Goal: Task Accomplishment & Management: Use online tool/utility

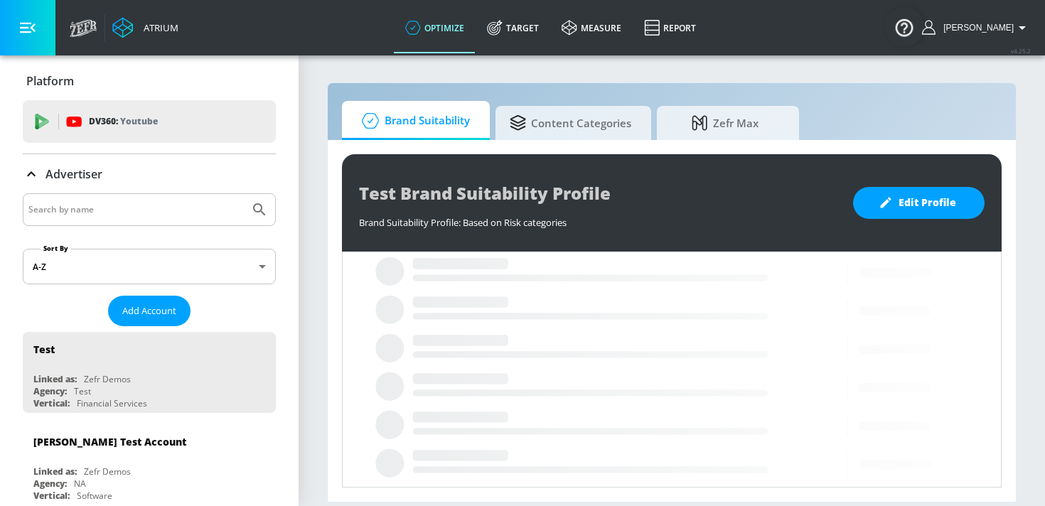
click at [156, 209] on input "Search by name" at bounding box center [135, 209] width 215 height 18
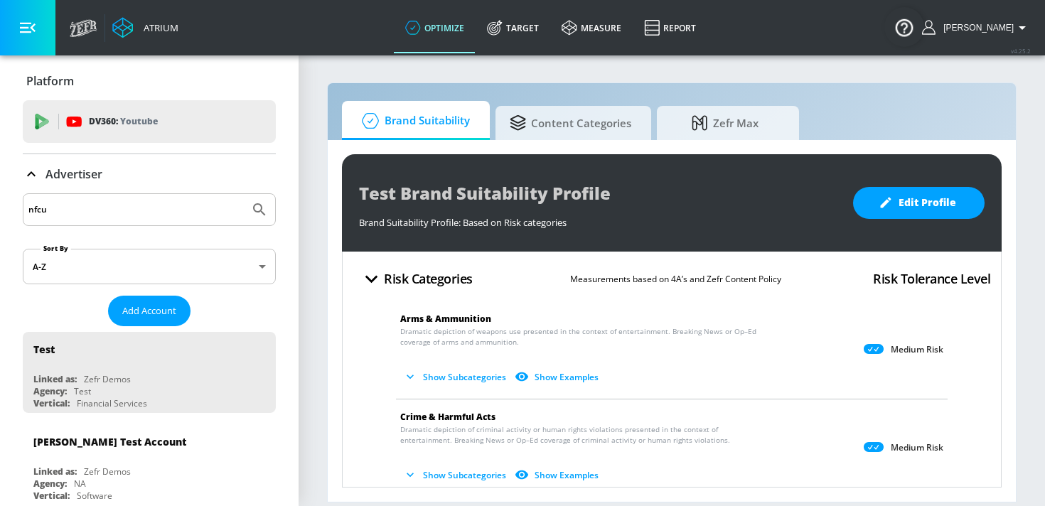
type input "nfcu"
click at [244, 194] on button "Submit Search" at bounding box center [259, 209] width 31 height 31
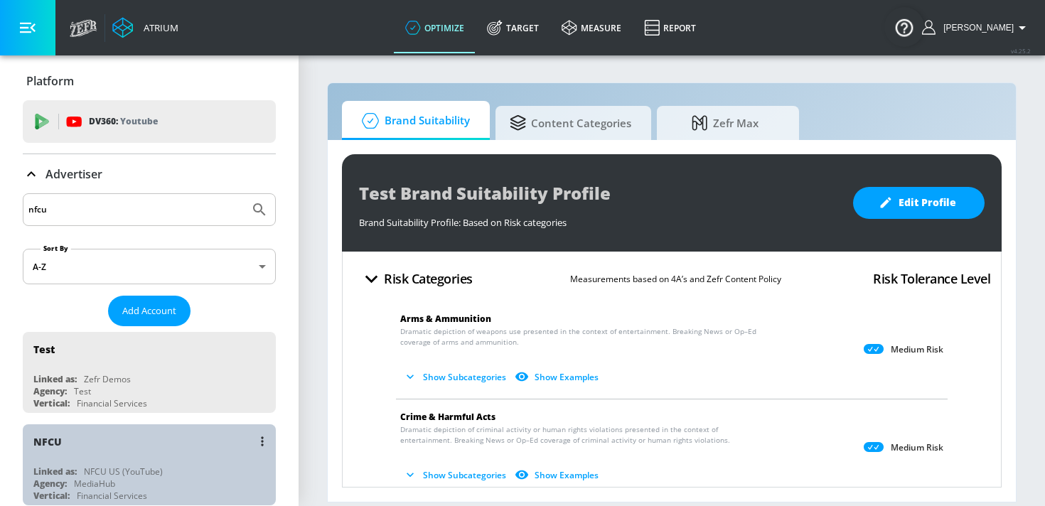
click at [118, 443] on div "NFCU" at bounding box center [152, 441] width 239 height 34
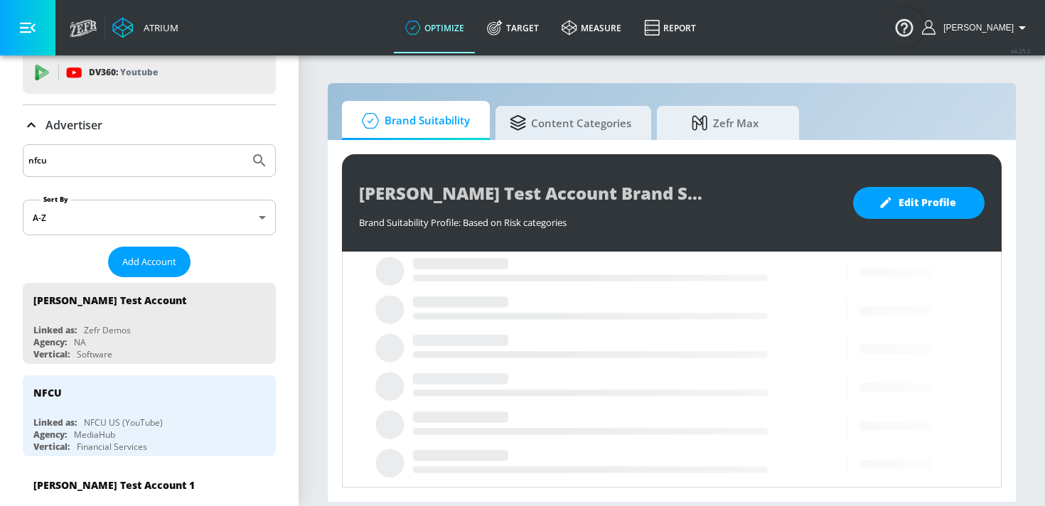
scroll to position [63, 0]
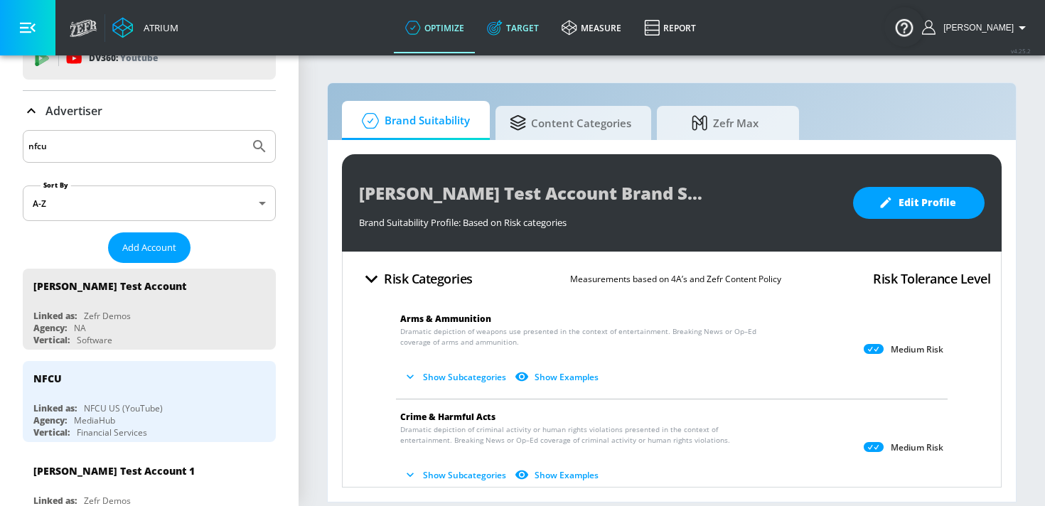
click at [548, 27] on link "Target" at bounding box center [513, 27] width 75 height 51
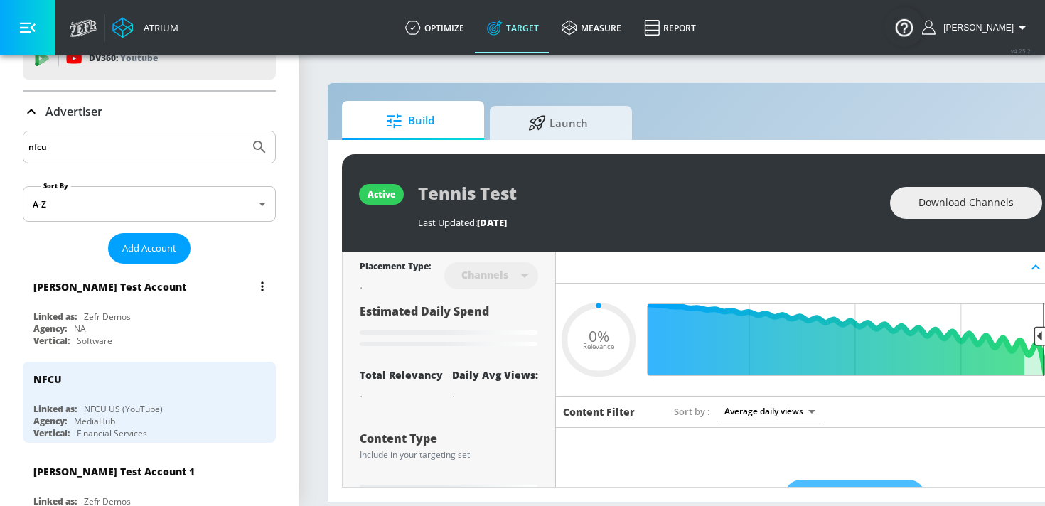
type input "0.05"
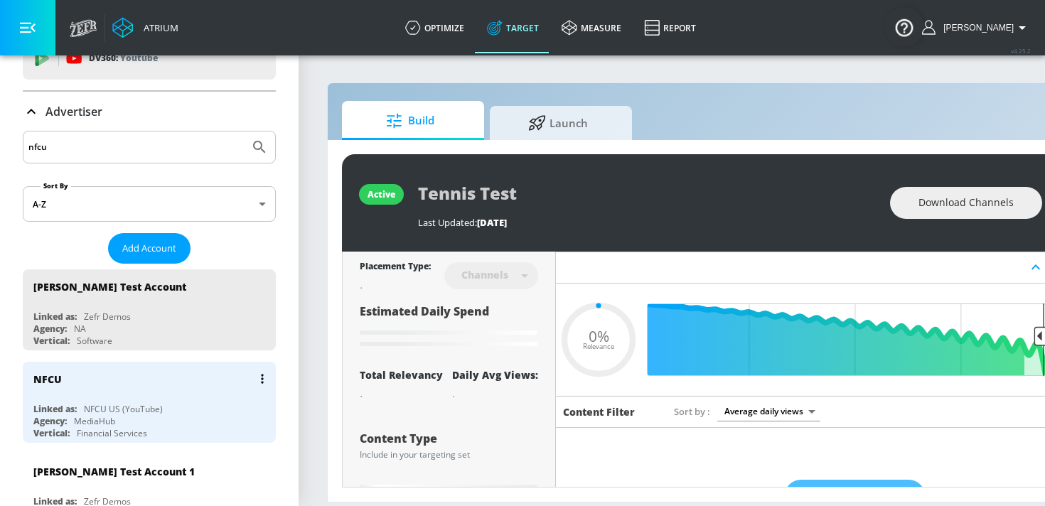
click at [154, 397] on div "NFCU Linked as: NFCU US (YouTube) Agency: MediaHub Vertical: Financial Services" at bounding box center [149, 402] width 253 height 81
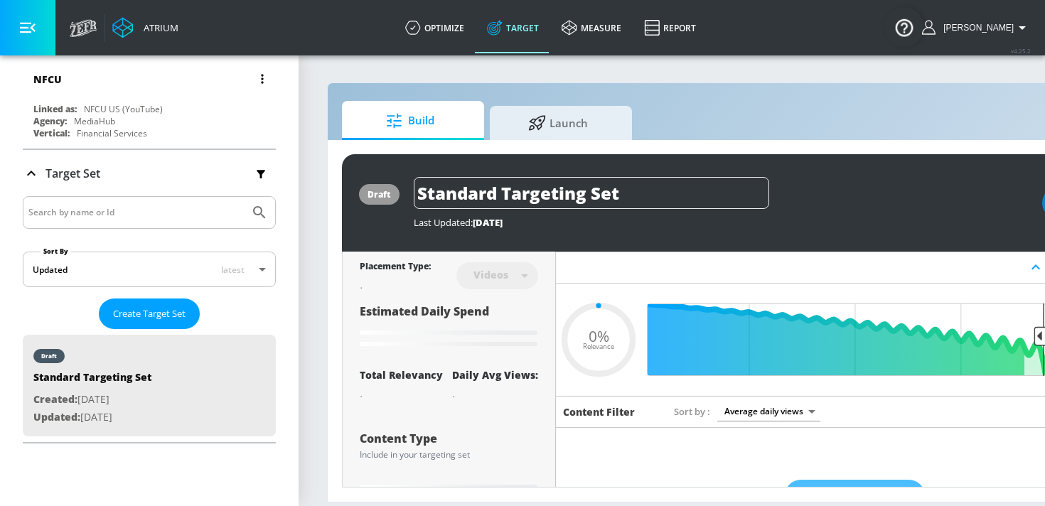
scroll to position [139, 0]
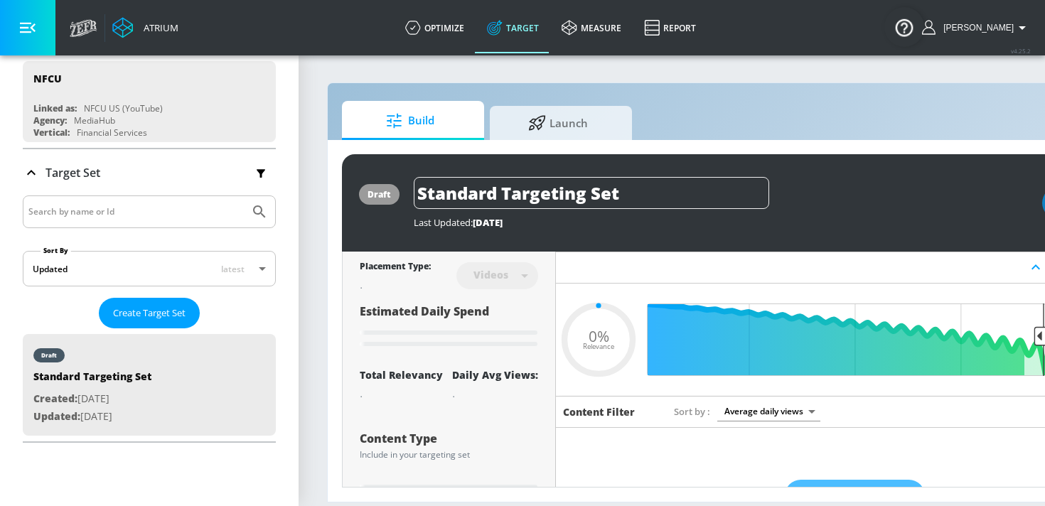
click at [35, 170] on icon at bounding box center [31, 172] width 17 height 17
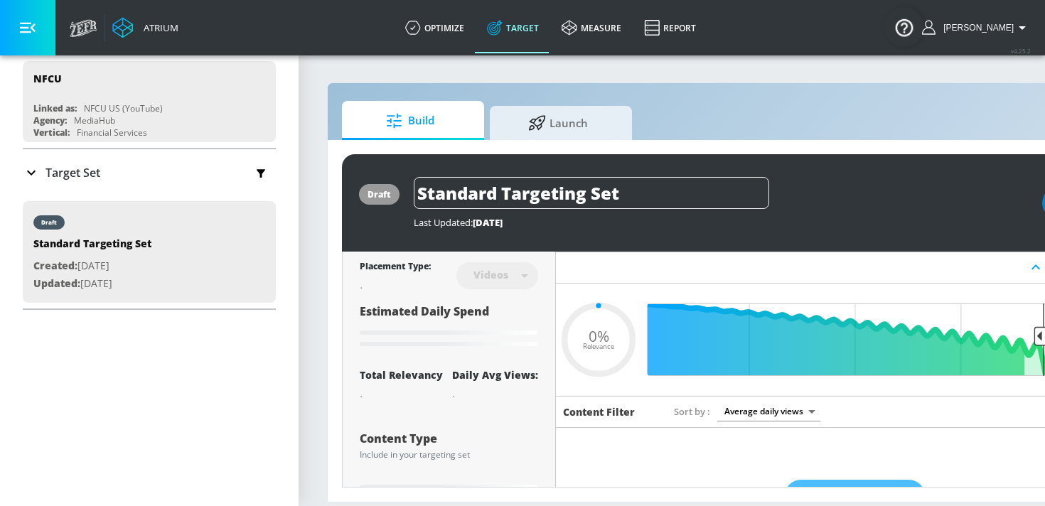
type input "0.6"
click at [35, 171] on icon at bounding box center [31, 173] width 9 height 5
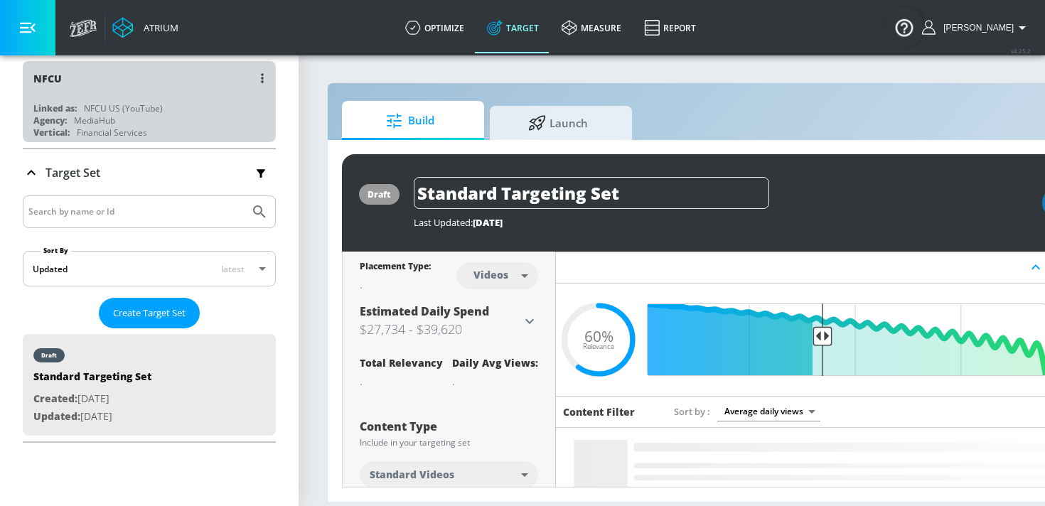
click at [87, 89] on div "NFCU" at bounding box center [152, 78] width 239 height 34
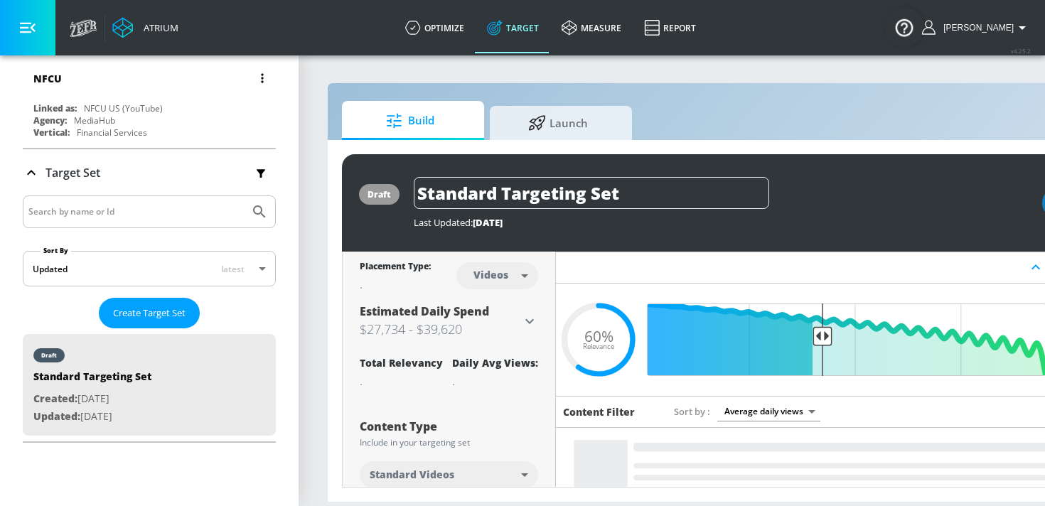
click at [87, 89] on div "NFCU" at bounding box center [152, 78] width 239 height 34
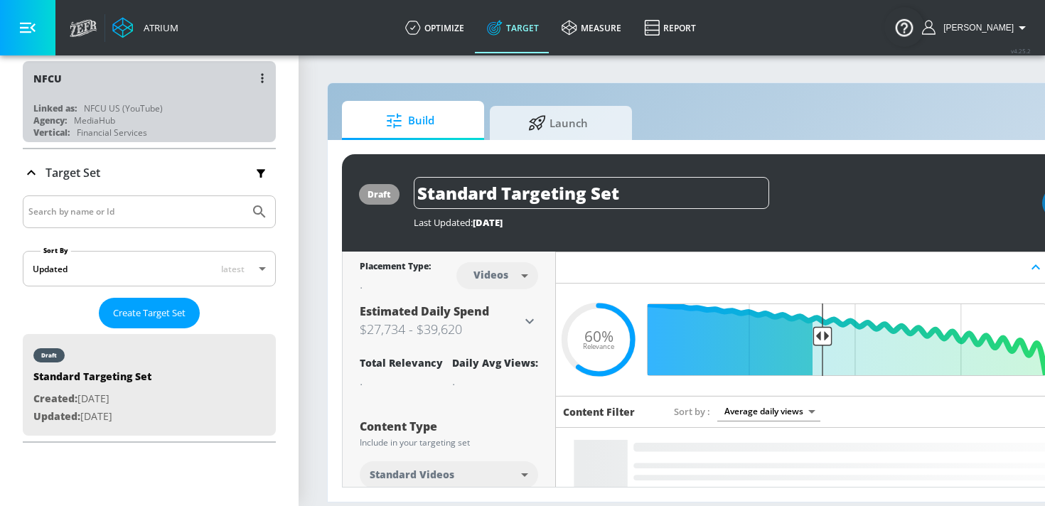
click at [87, 89] on div "NFCU" at bounding box center [152, 78] width 239 height 34
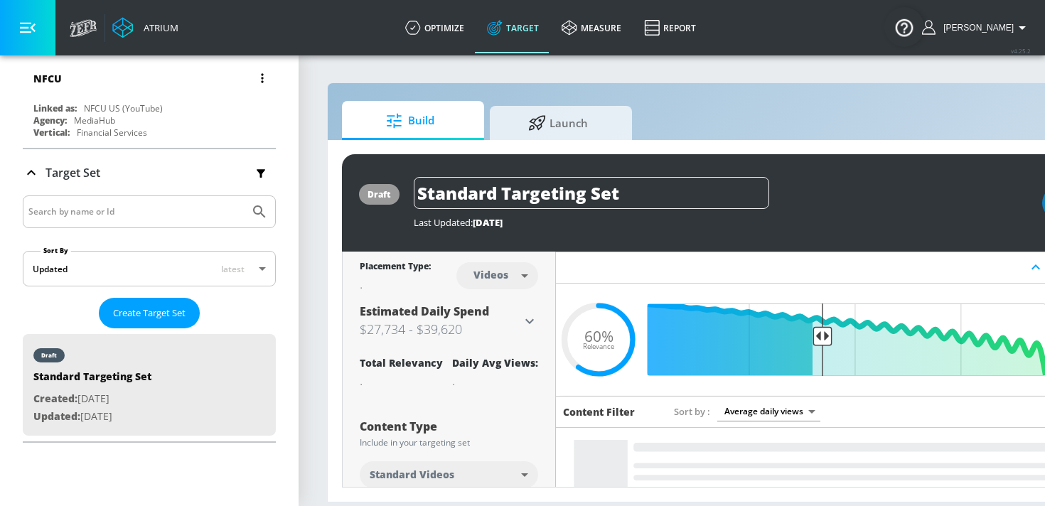
scroll to position [0, 0]
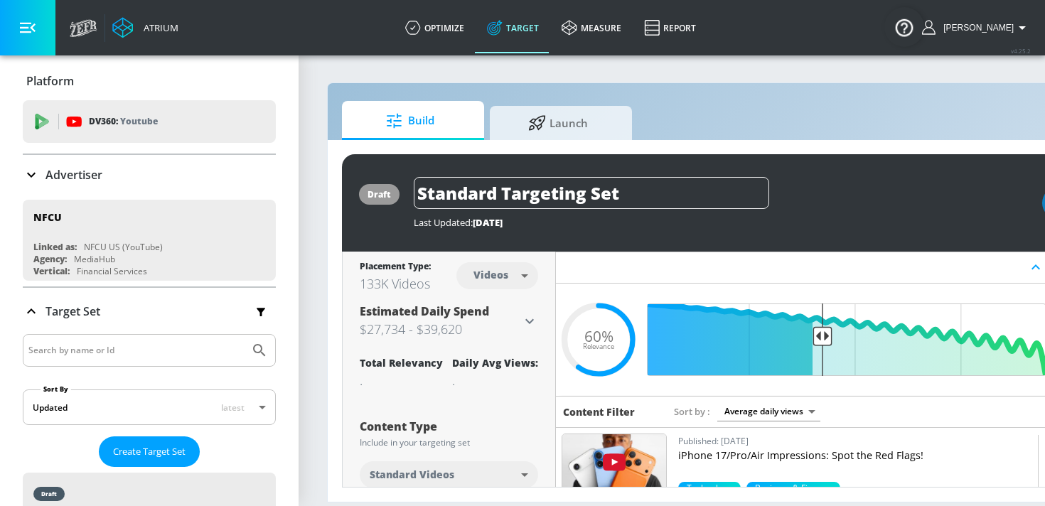
click at [39, 172] on icon at bounding box center [31, 174] width 17 height 17
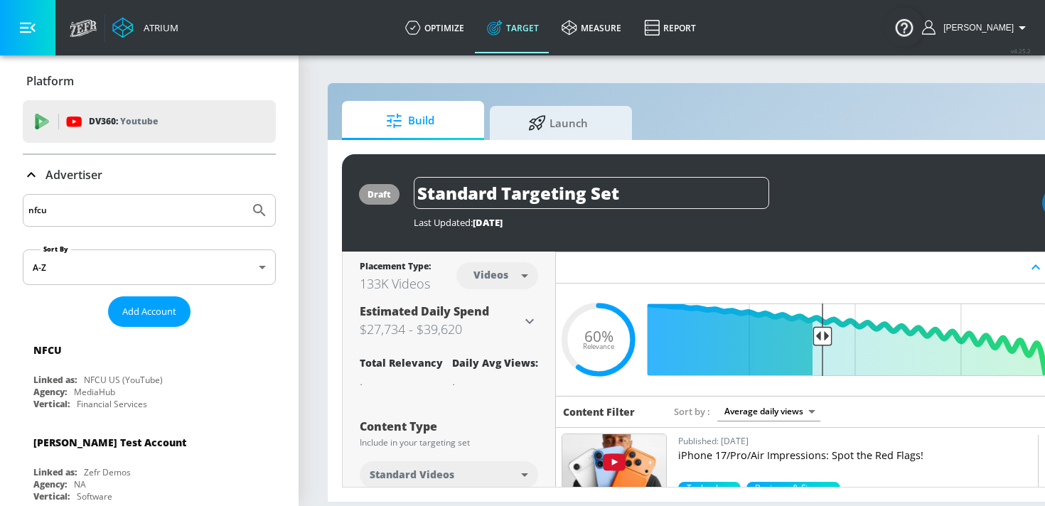
click at [74, 209] on input "nfcu" at bounding box center [135, 210] width 215 height 18
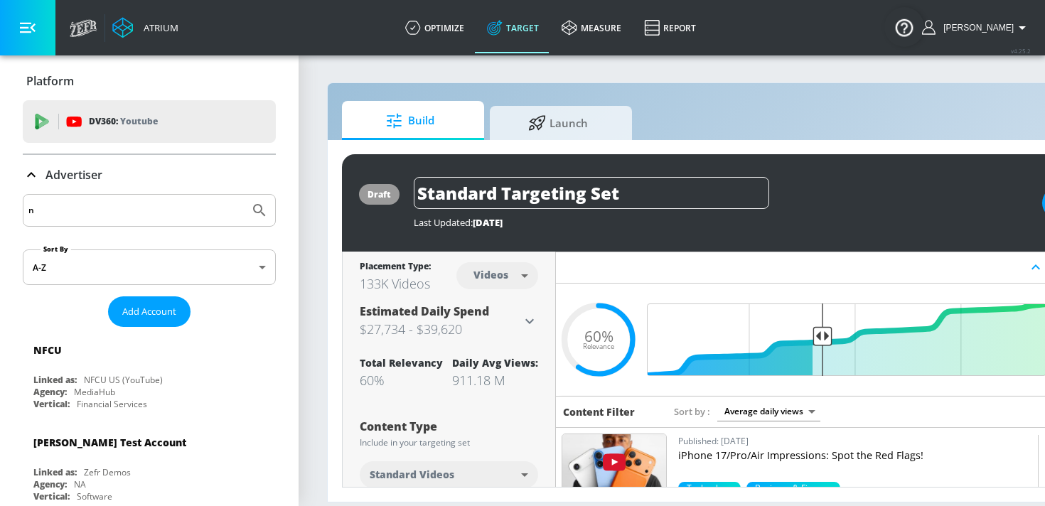
type input "n"
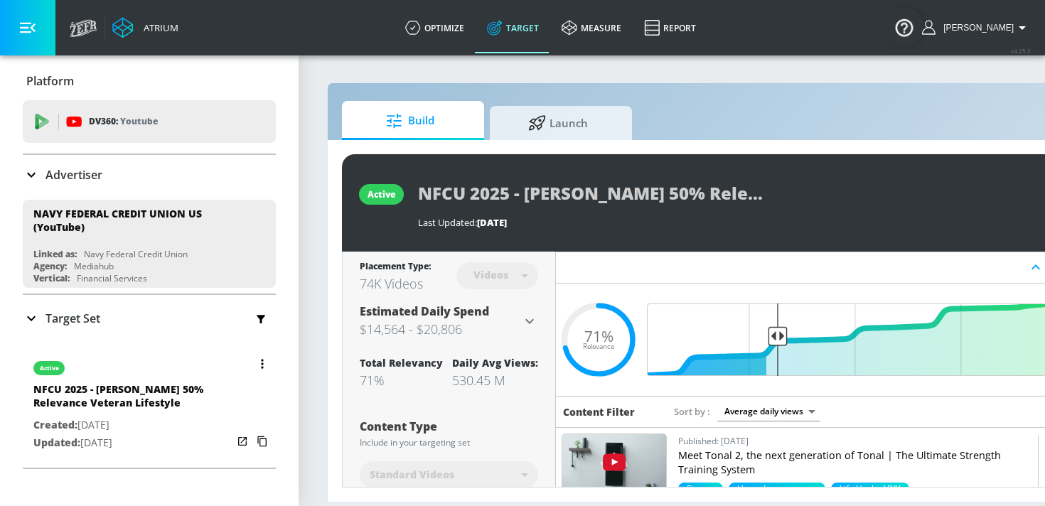
click at [260, 360] on button "button" at bounding box center [262, 364] width 20 height 20
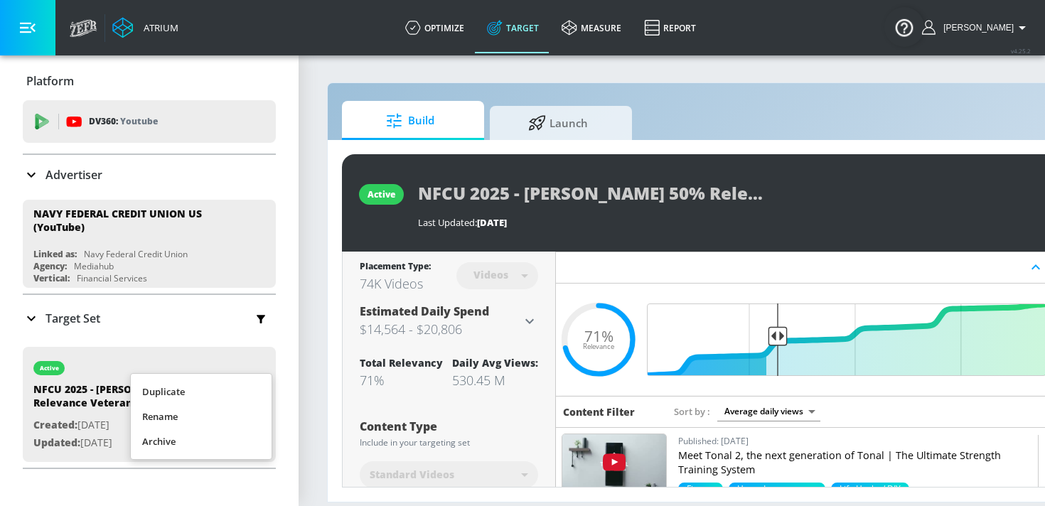
click at [202, 392] on li "Duplicate" at bounding box center [201, 392] width 141 height 25
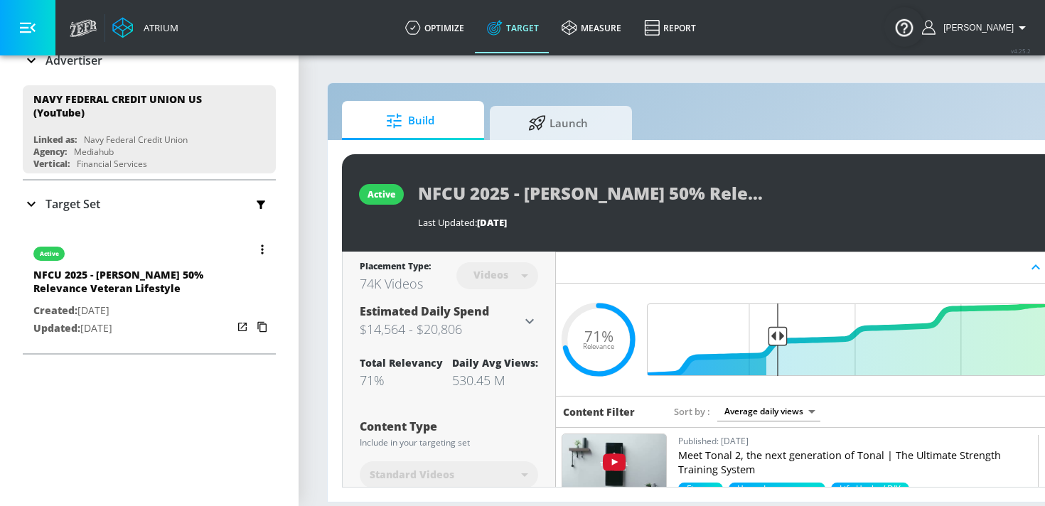
scroll to position [113, 0]
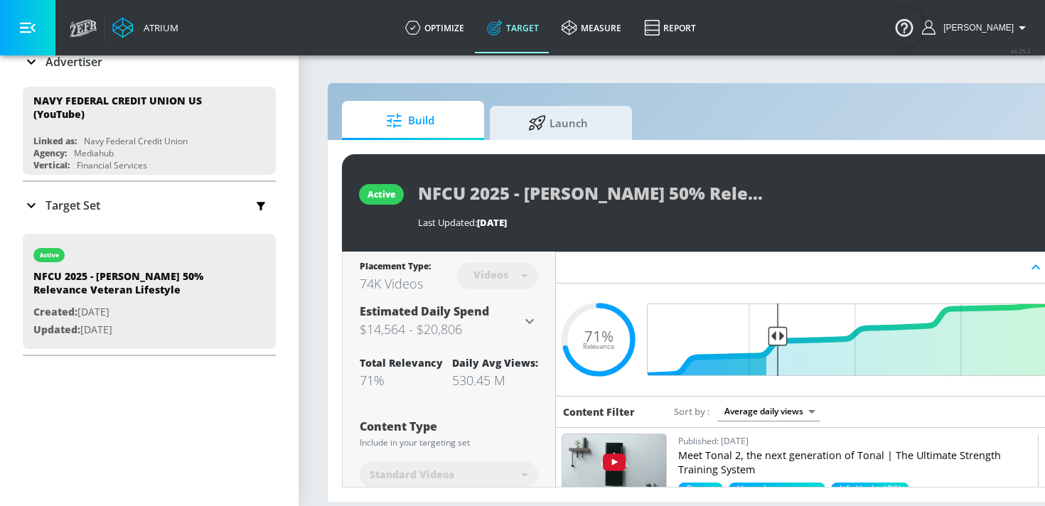
click at [31, 203] on icon at bounding box center [31, 205] width 17 height 17
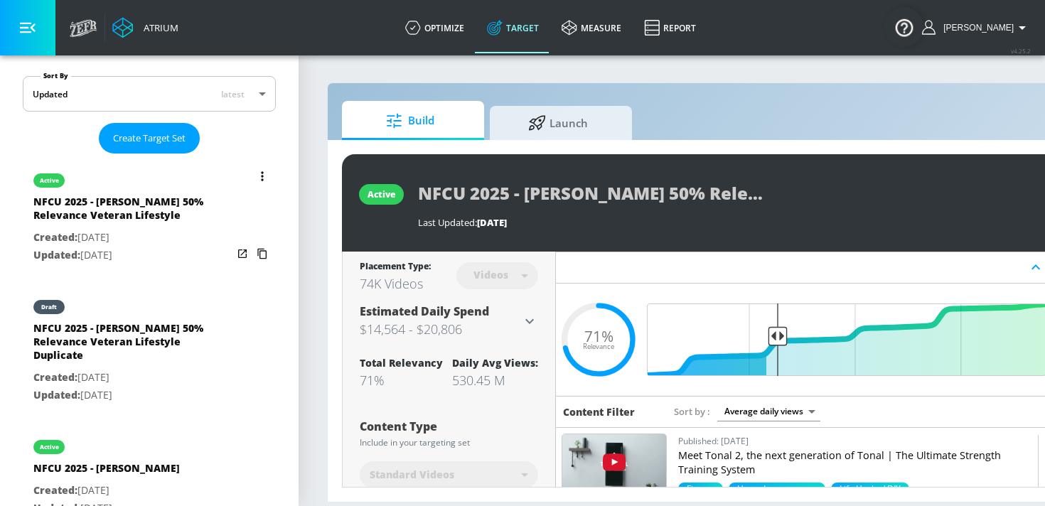
scroll to position [342, 0]
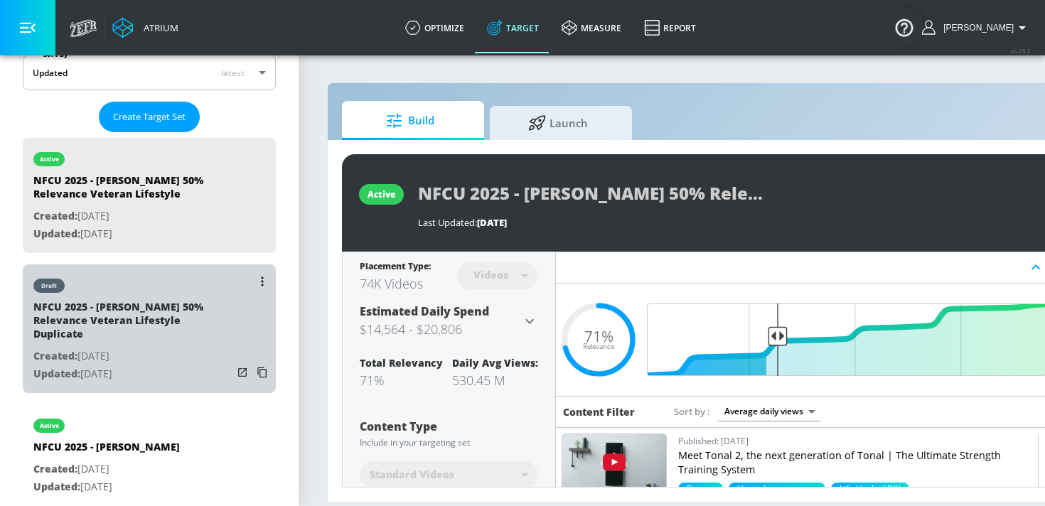
click at [104, 348] on p "Created: Sep. 11, 2025" at bounding box center [132, 357] width 199 height 18
type input "NFCU 2025 - JAMES 50% Relevance Veteran Lifestyle Duplicate"
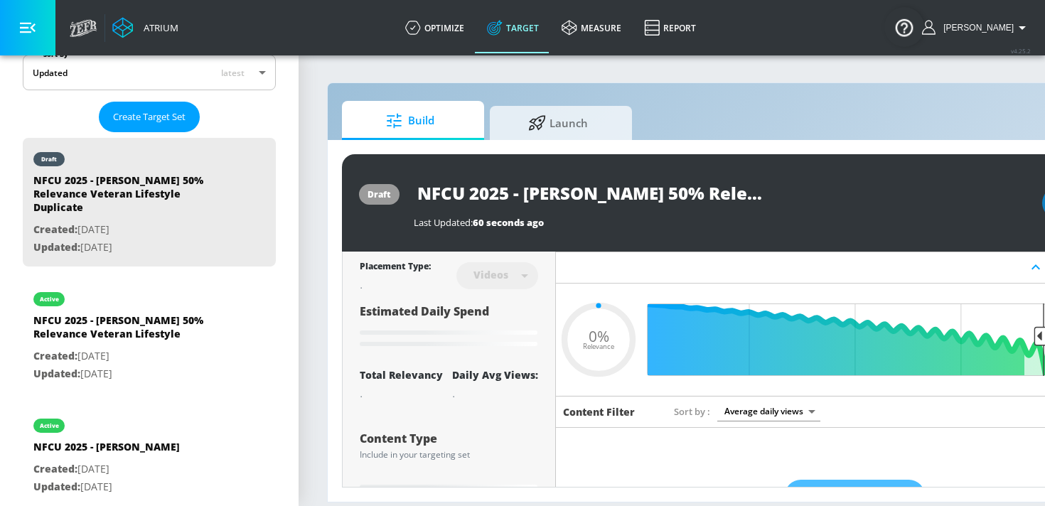
click at [709, 196] on input "NFCU 2025 - JAMES 50% Relevance Veteran Lifestyle Duplicate" at bounding box center [591, 193] width 355 height 32
type input "0.71"
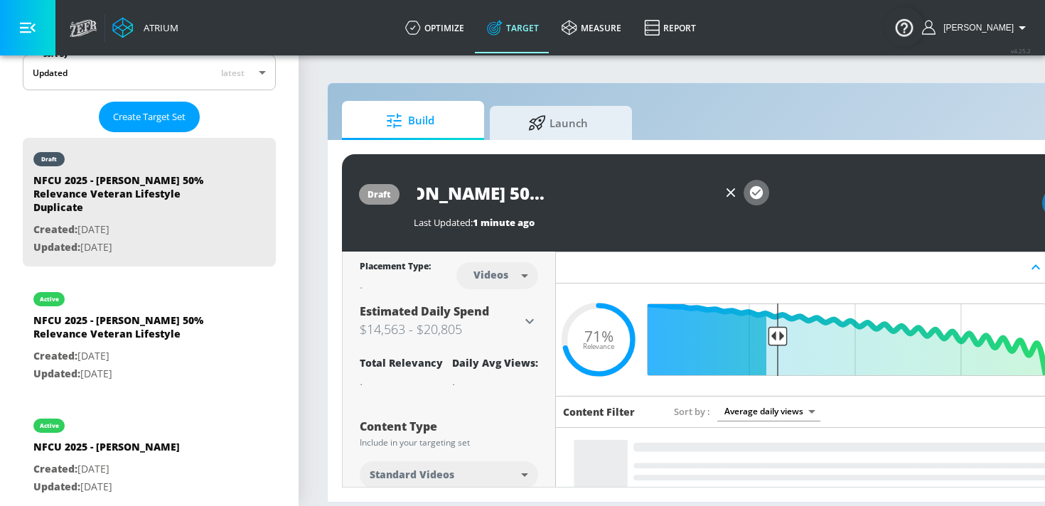
scroll to position [0, 0]
click at [757, 194] on icon "button" at bounding box center [756, 192] width 13 height 13
type input "NFCU 2025 - JAMES 50% Relevance Veteran Lifestyle"
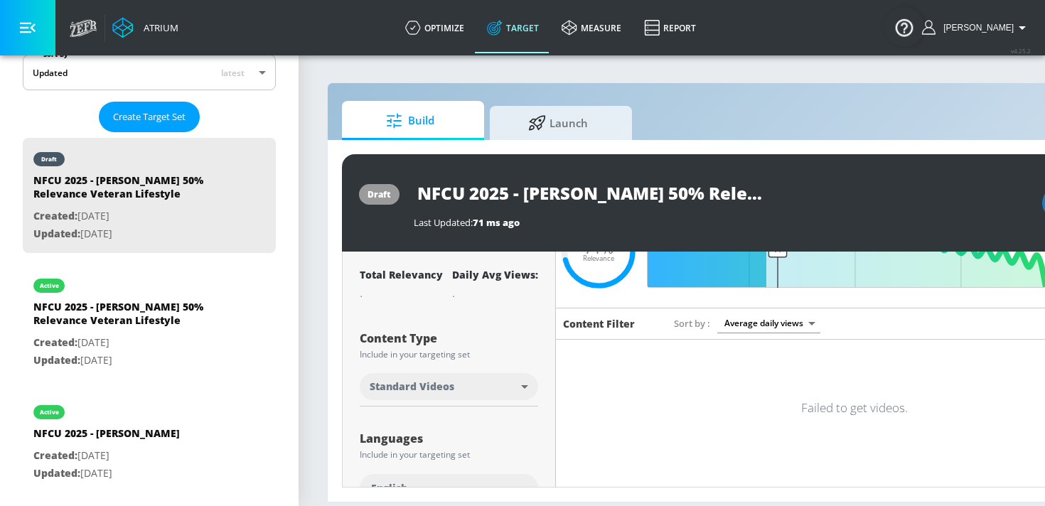
scroll to position [89, 0]
click at [473, 390] on body "Atrium optimize Target measure Report optimize Target measure Report v 4.25.2 K…" at bounding box center [522, 253] width 1045 height 506
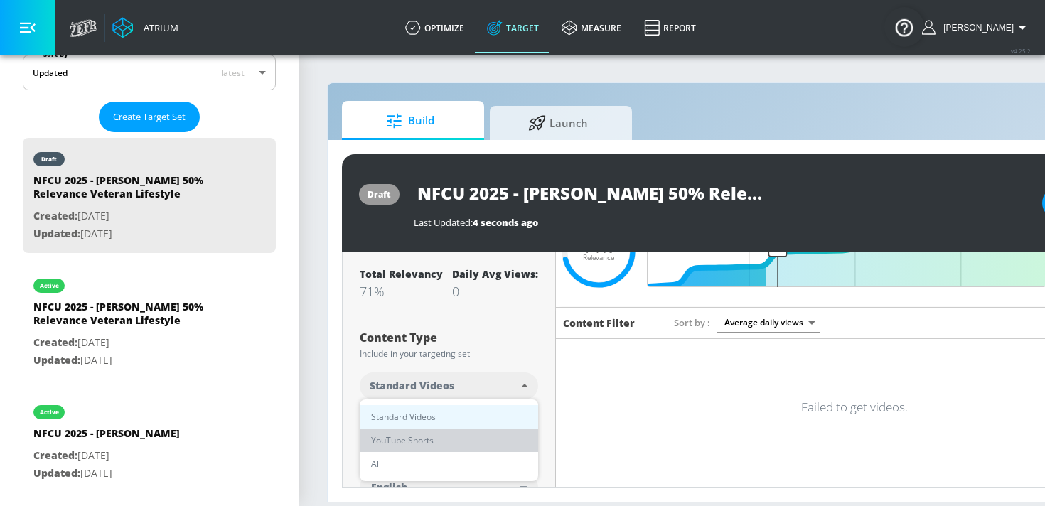
click at [449, 441] on li "YouTube Shorts" at bounding box center [449, 440] width 178 height 23
type input "shorts"
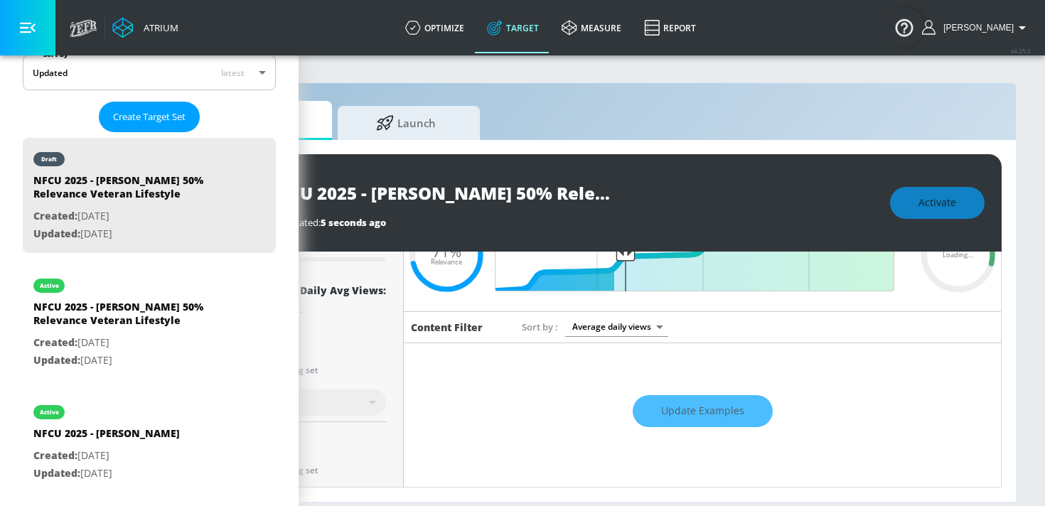
scroll to position [90, 0]
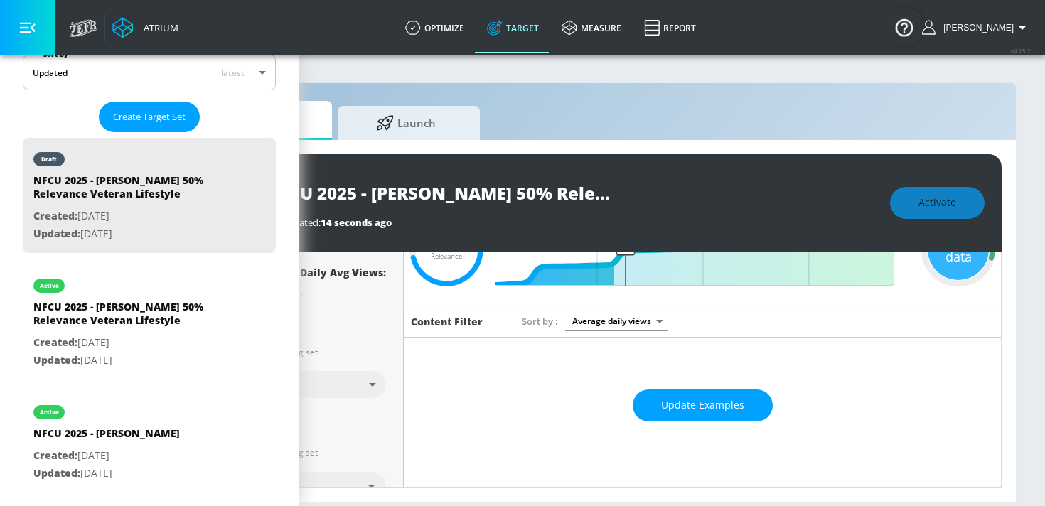
click at [697, 401] on span "Update Examples" at bounding box center [702, 406] width 83 height 18
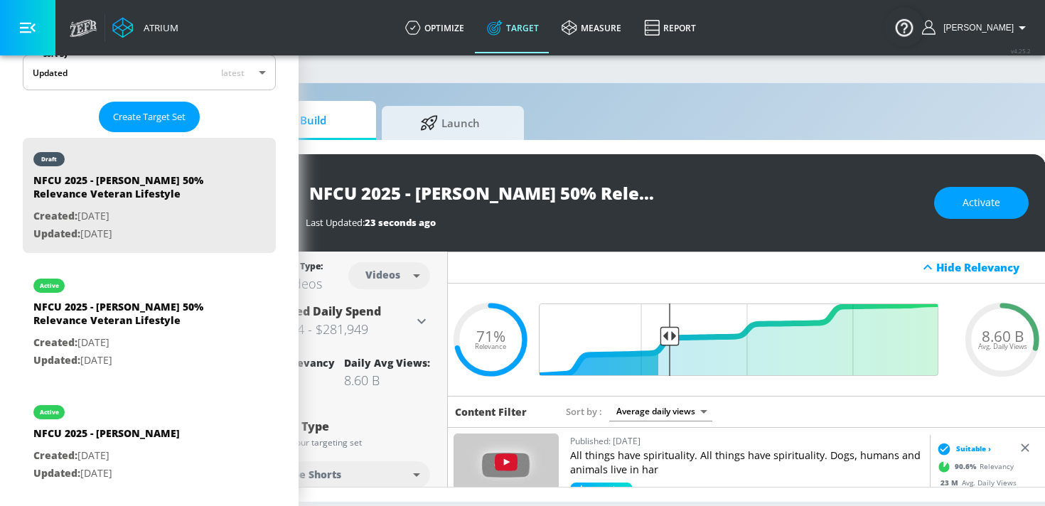
scroll to position [0, 119]
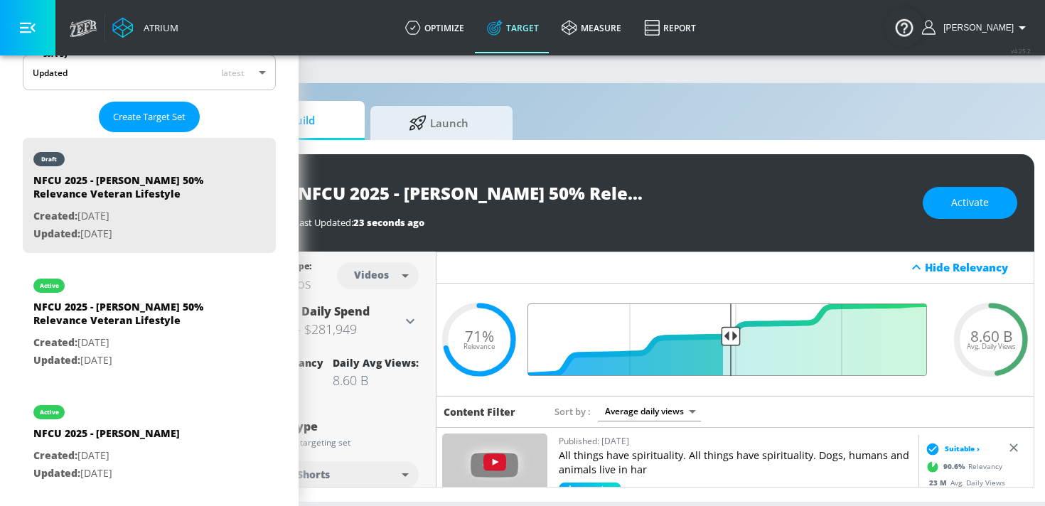
drag, startPoint x: 658, startPoint y: 336, endPoint x: 729, endPoint y: 346, distance: 72.5
type input "0.53"
click at [729, 346] on input "Final Threshold" at bounding box center [735, 340] width 398 height 73
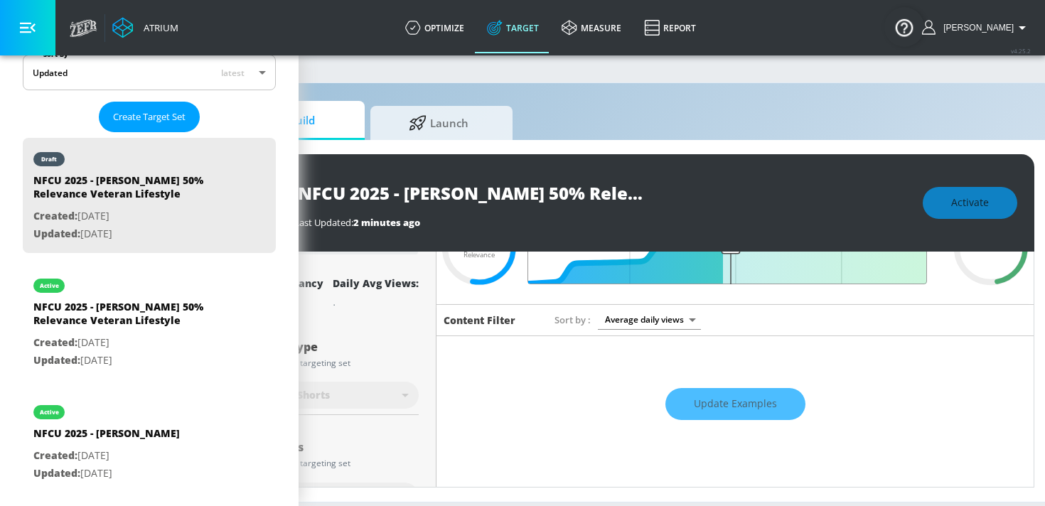
scroll to position [100, 0]
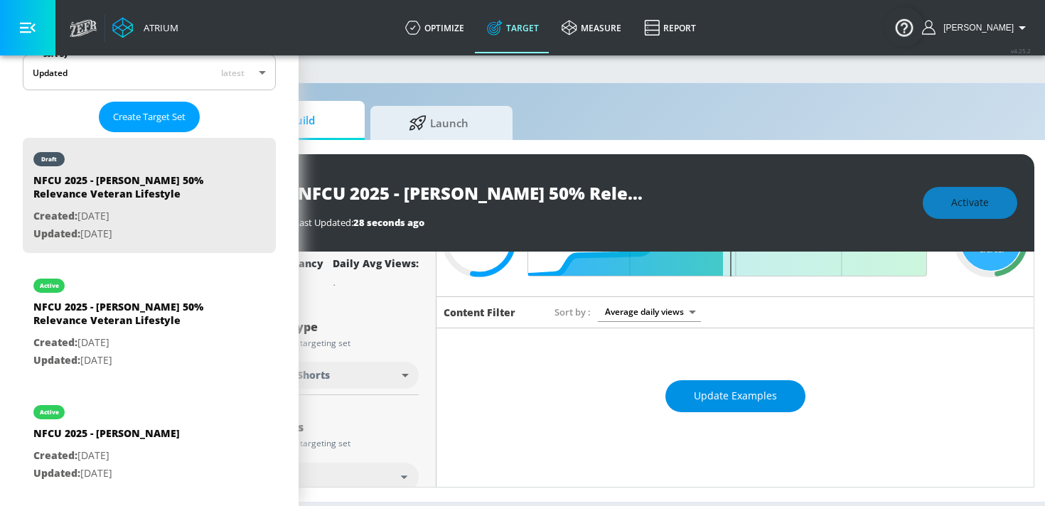
click at [754, 400] on span "Update Examples" at bounding box center [735, 396] width 83 height 18
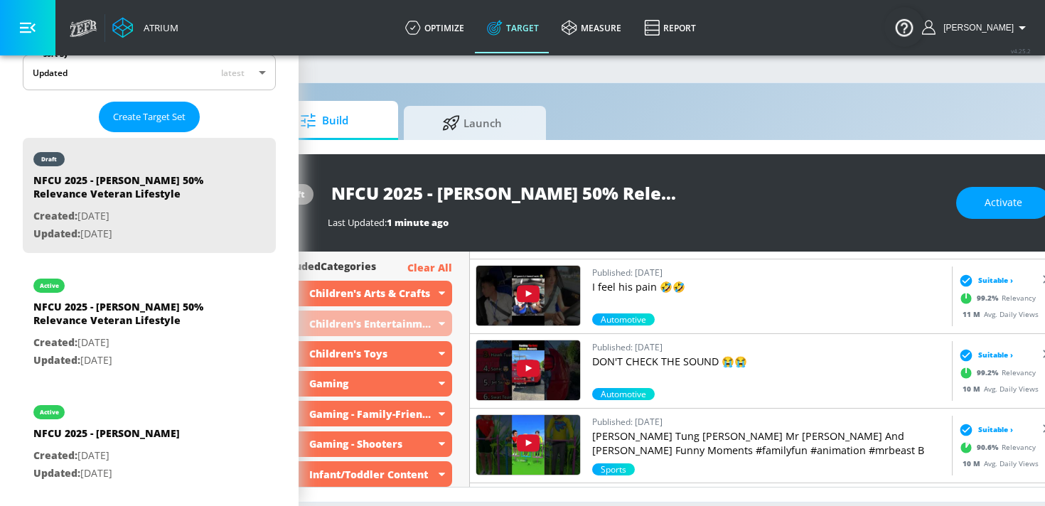
scroll to position [1059, 0]
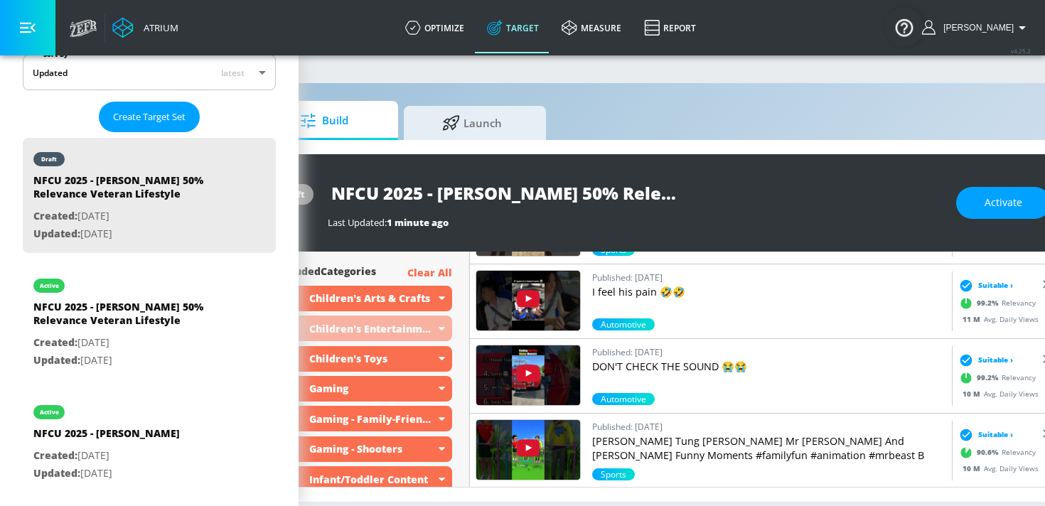
click at [432, 270] on p "Clear All" at bounding box center [429, 273] width 45 height 18
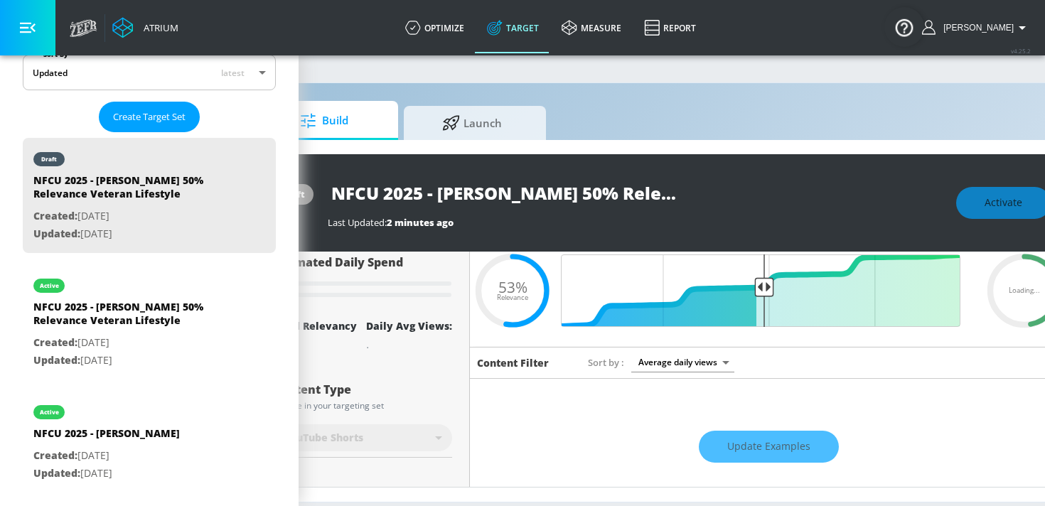
scroll to position [55, 0]
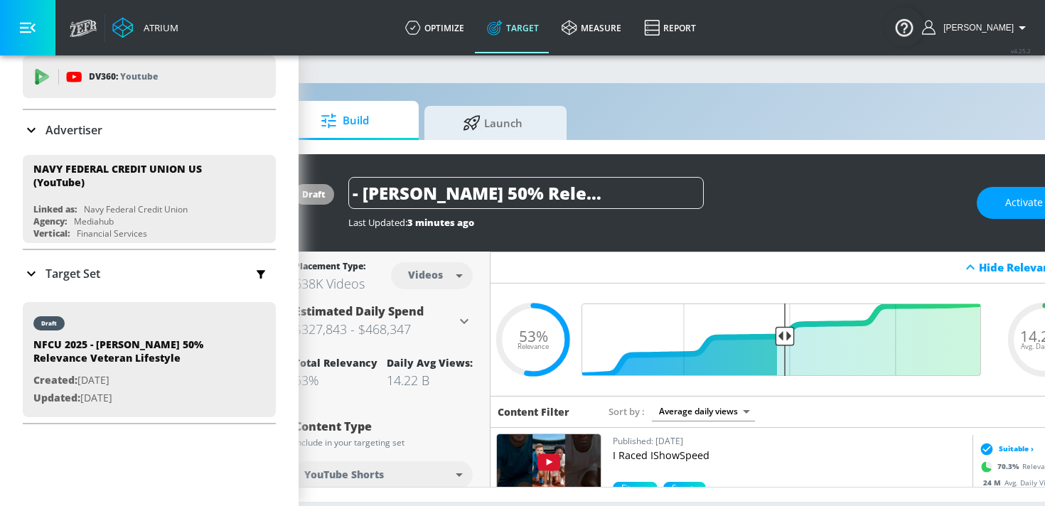
scroll to position [0, 103]
drag, startPoint x: 354, startPoint y: 193, endPoint x: 735, endPoint y: 205, distance: 381.3
click at [735, 205] on div "NFCU 2025 - JAMES 50% Relevance Veteran Lifestyle" at bounding box center [655, 193] width 614 height 32
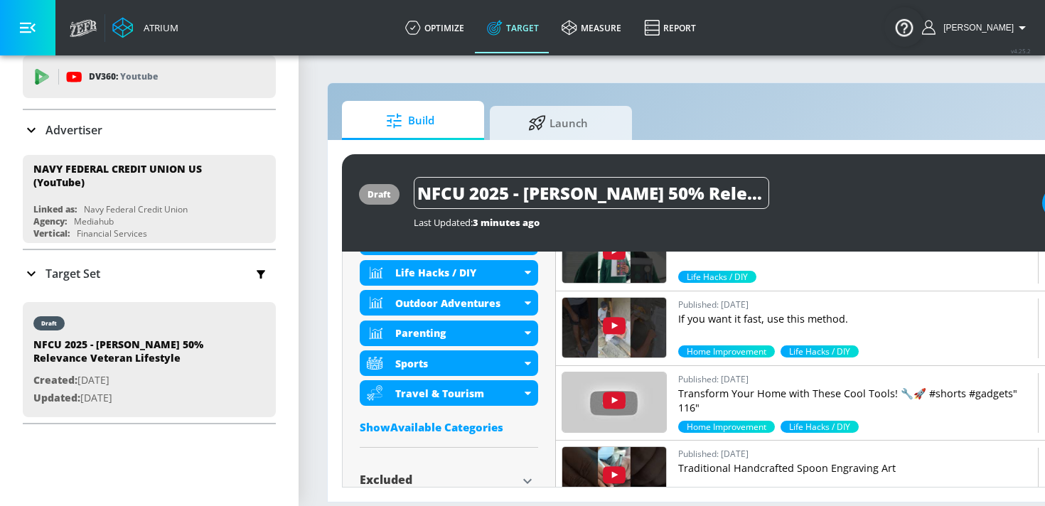
scroll to position [855, 0]
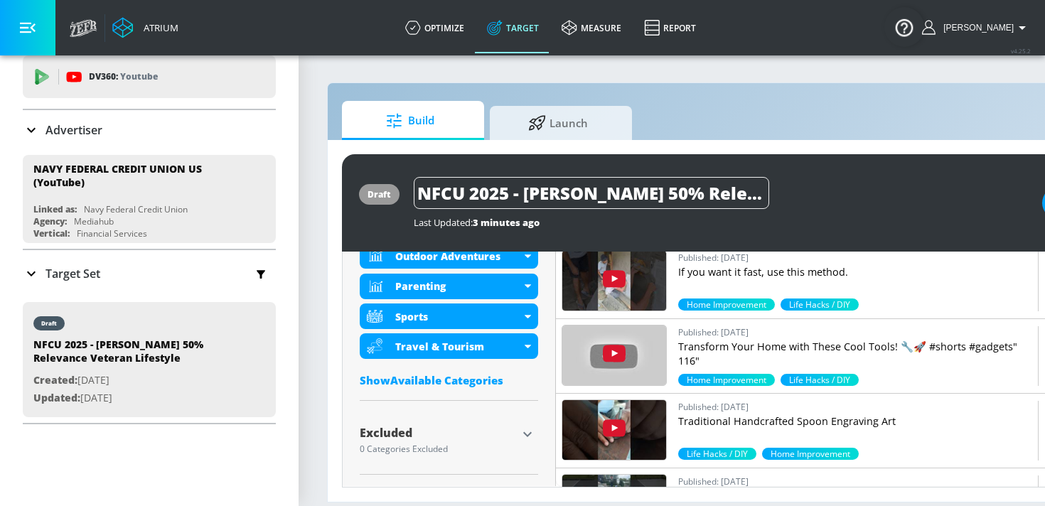
click at [523, 441] on icon "button" at bounding box center [527, 434] width 17 height 17
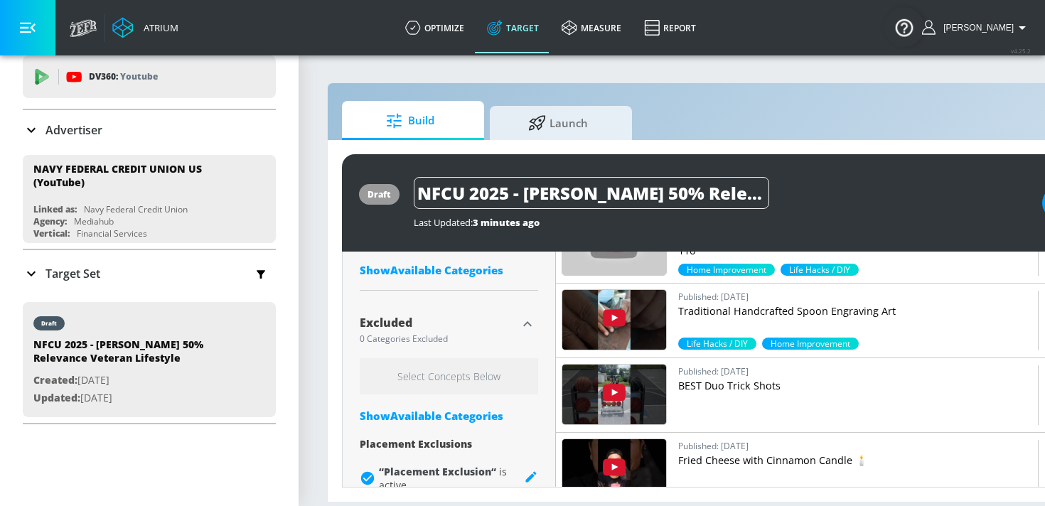
scroll to position [997, 0]
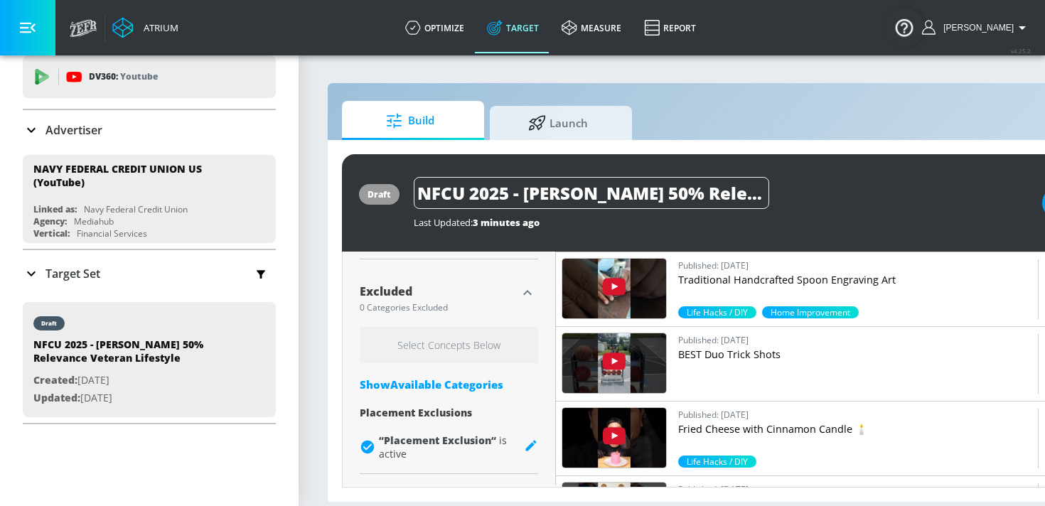
click at [459, 386] on div "Show Available Categories" at bounding box center [449, 384] width 178 height 14
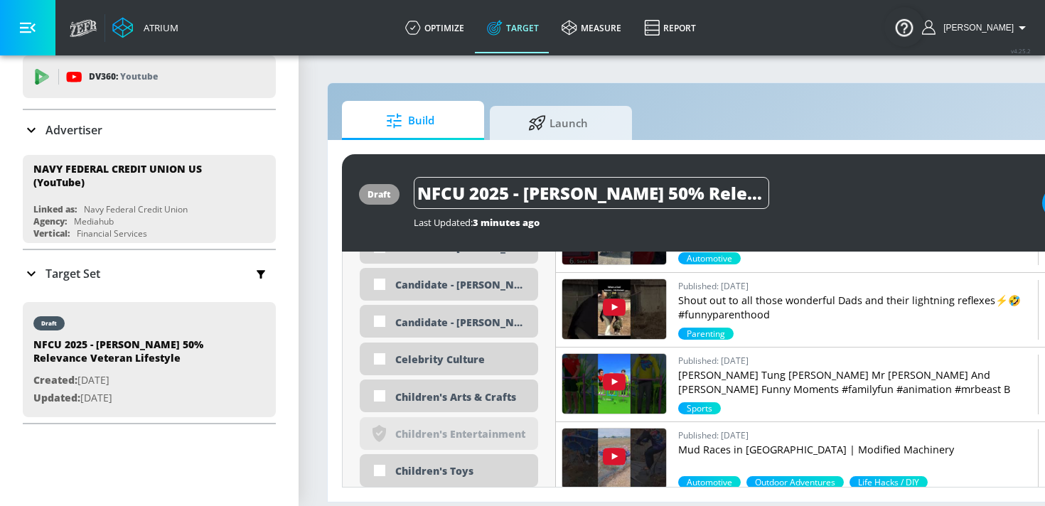
scroll to position [1493, 0]
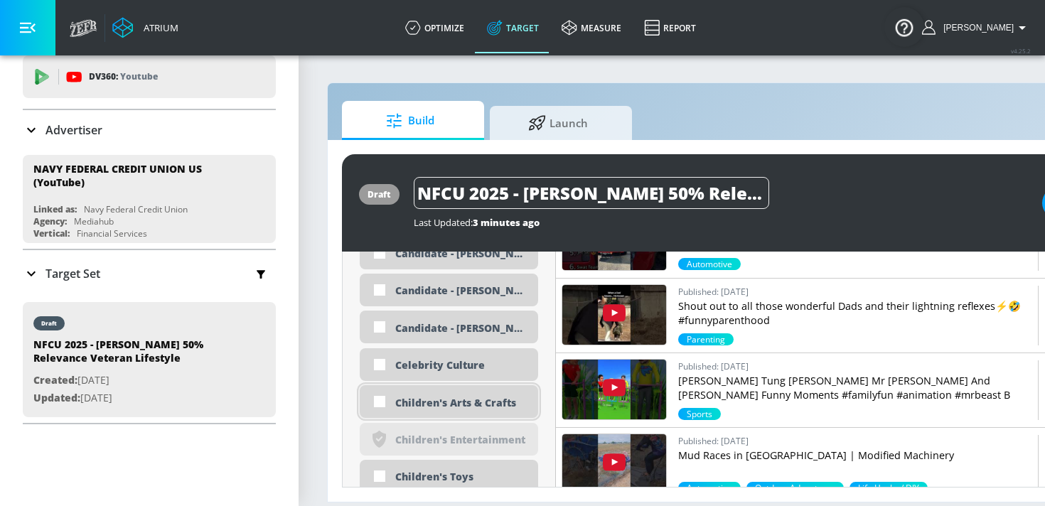
click at [454, 396] on div "Children's Arts & Crafts" at bounding box center [461, 403] width 132 height 14
checkbox input "true"
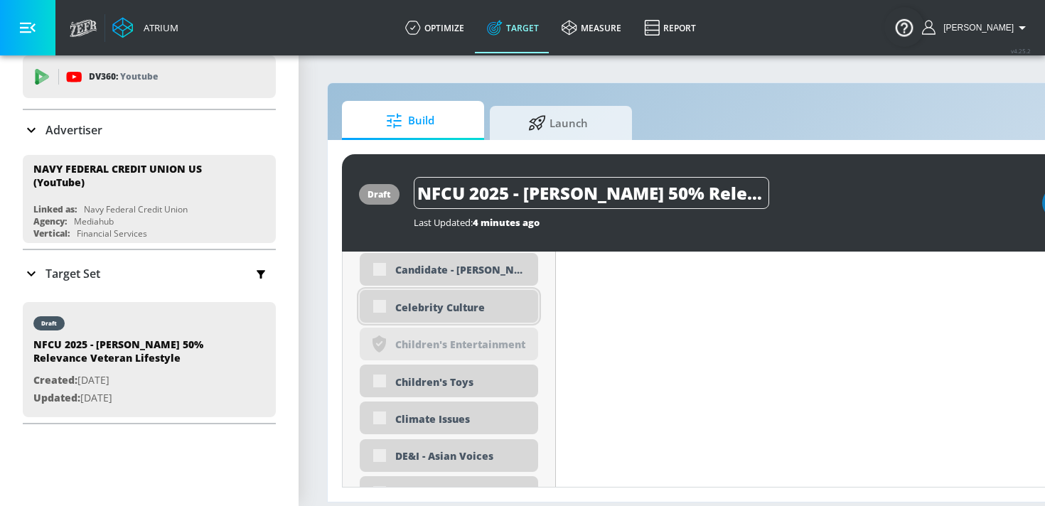
scroll to position [1589, 0]
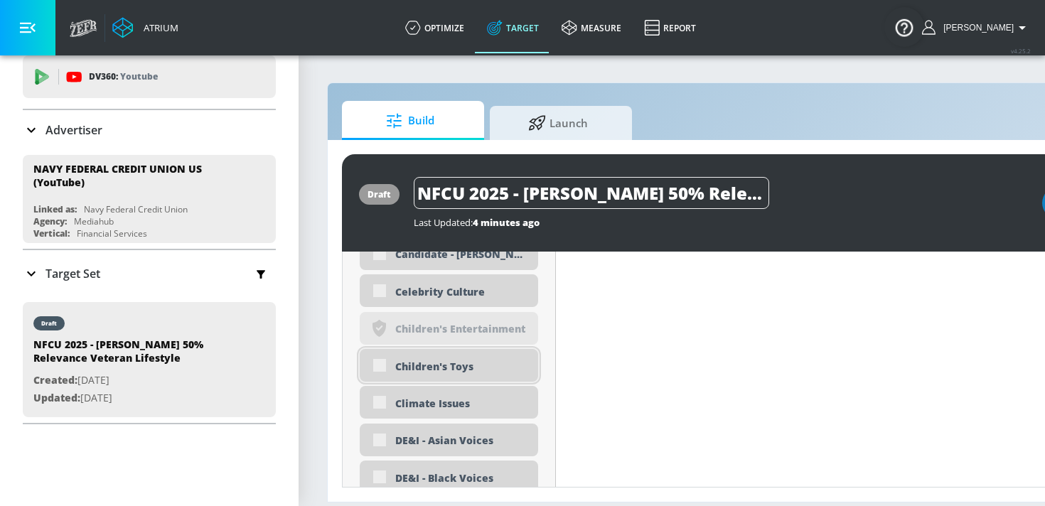
click at [454, 366] on div "Children's Toys" at bounding box center [461, 367] width 132 height 14
click at [399, 370] on div "Children's Toys" at bounding box center [461, 366] width 132 height 14
checkbox input "true"
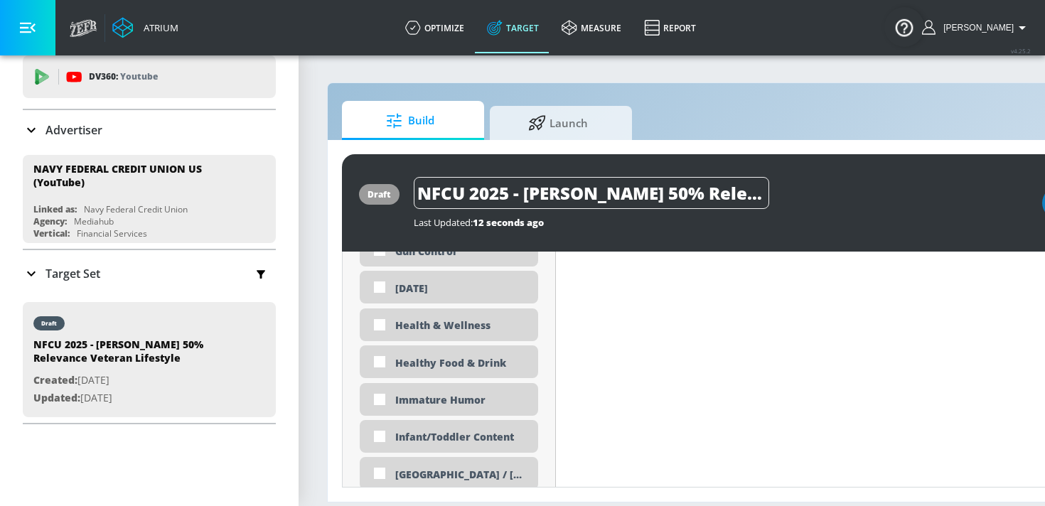
scroll to position [2547, 0]
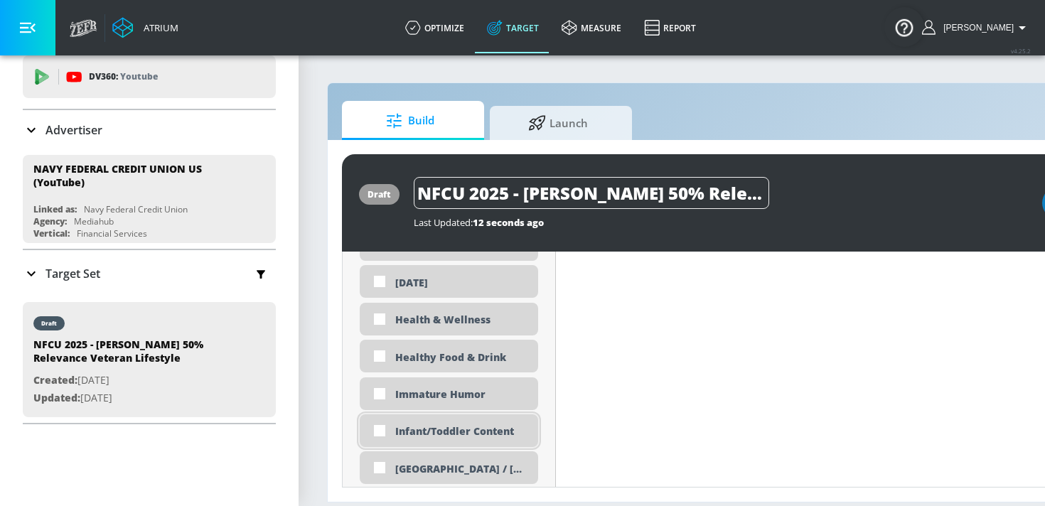
click at [431, 432] on div "Infant/Toddler Content" at bounding box center [461, 431] width 132 height 14
checkbox input "true"
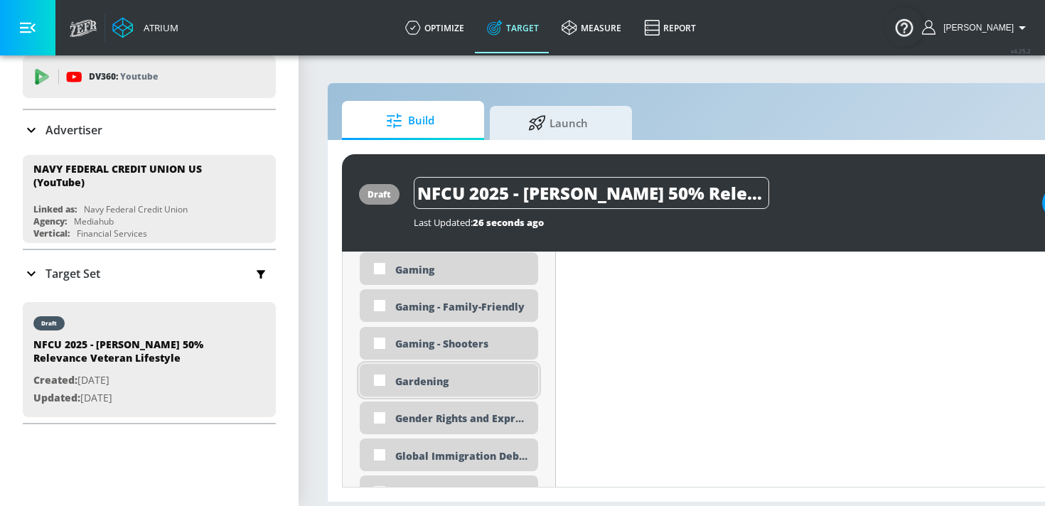
scroll to position [2318, 0]
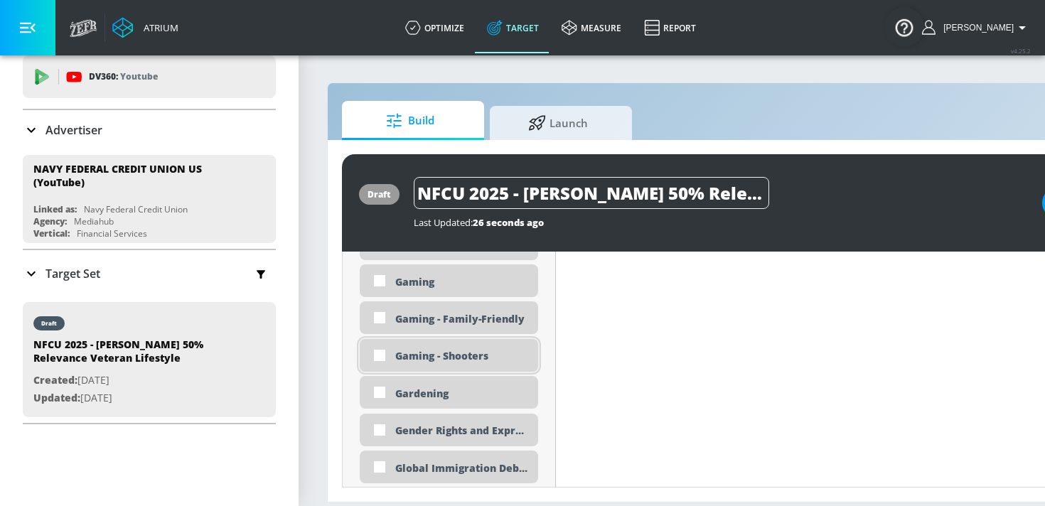
click at [439, 361] on div "Gaming - Shooters" at bounding box center [461, 356] width 132 height 14
checkbox input "true"
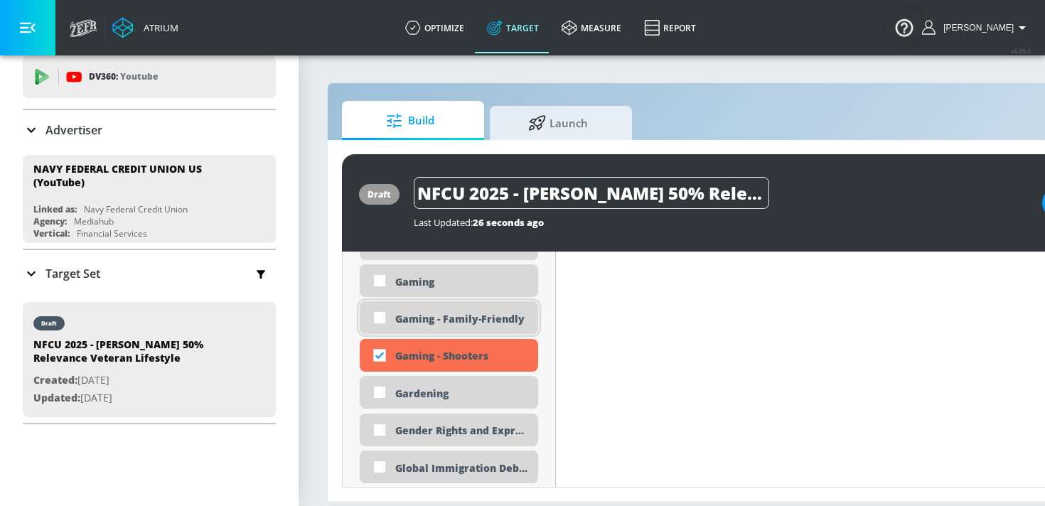
click at [442, 324] on div "Gaming - Family-Friendly" at bounding box center [461, 319] width 132 height 14
checkbox input "true"
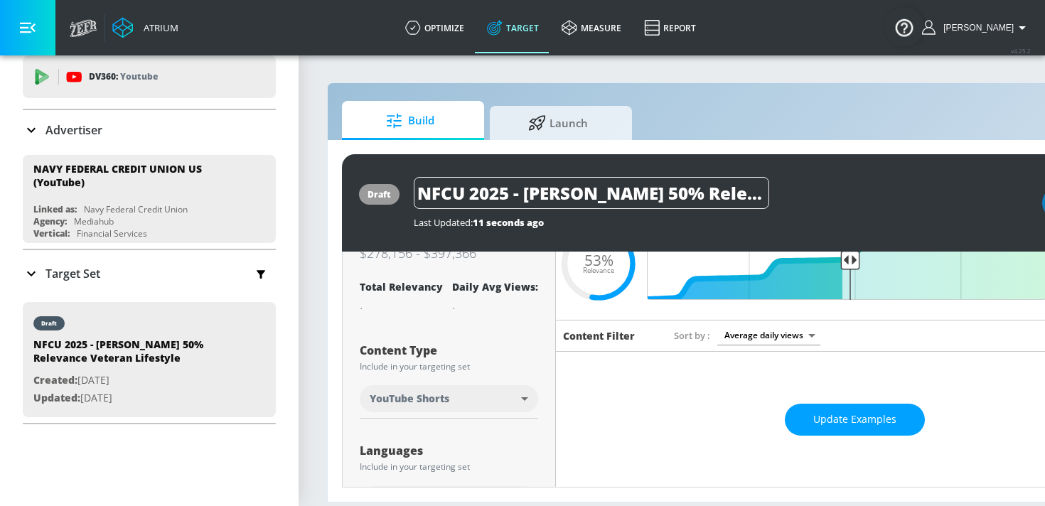
scroll to position [85, 0]
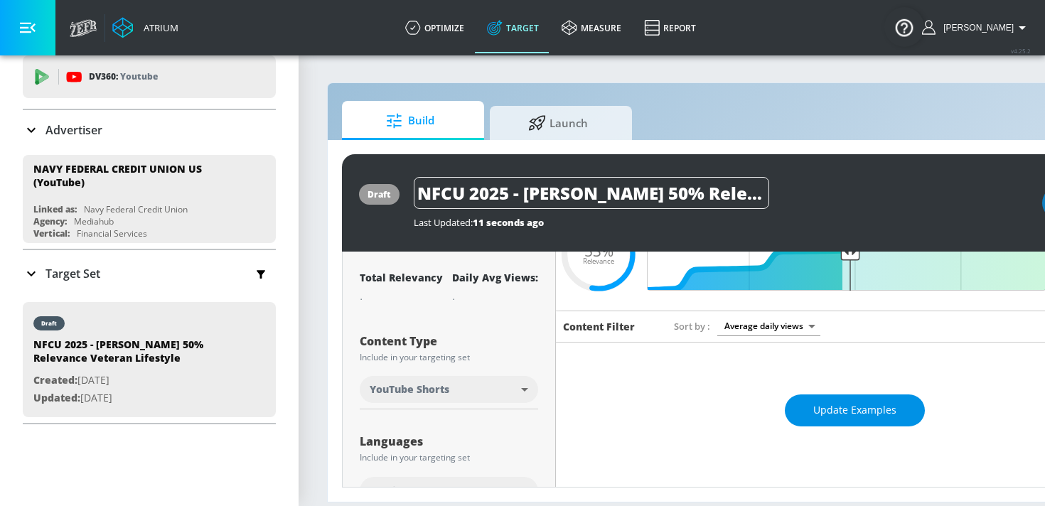
click at [831, 409] on span "Update Examples" at bounding box center [854, 411] width 83 height 18
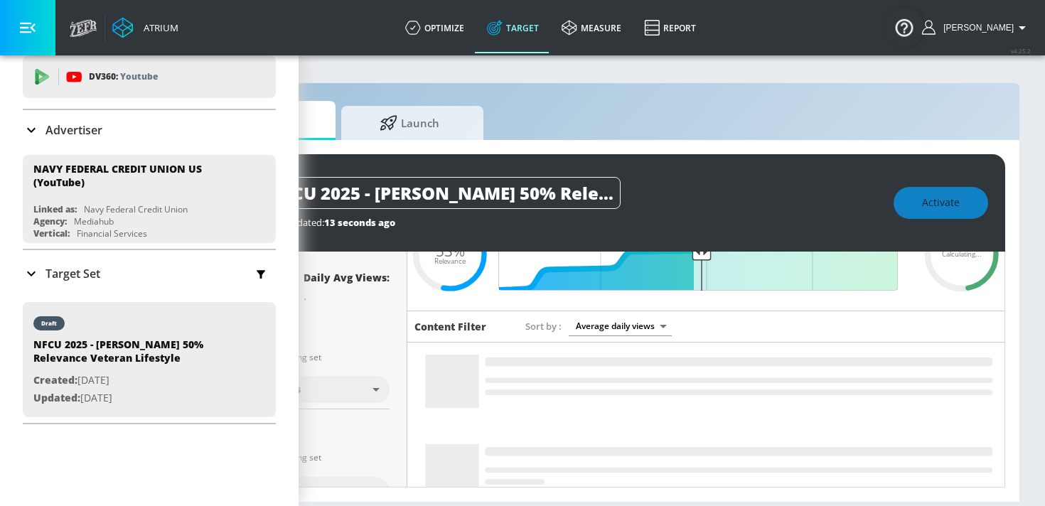
scroll to position [0, 150]
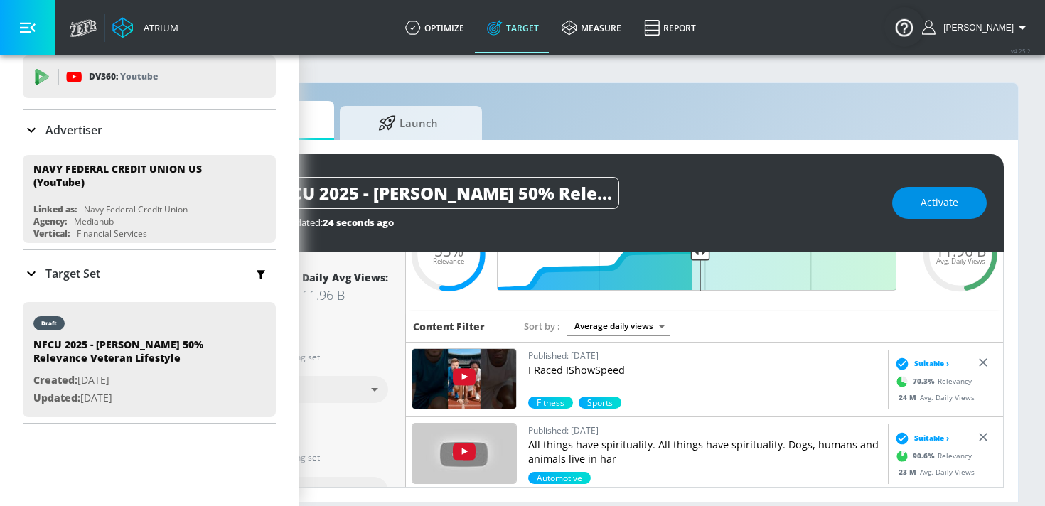
click at [920, 210] on button "Activate" at bounding box center [939, 203] width 95 height 32
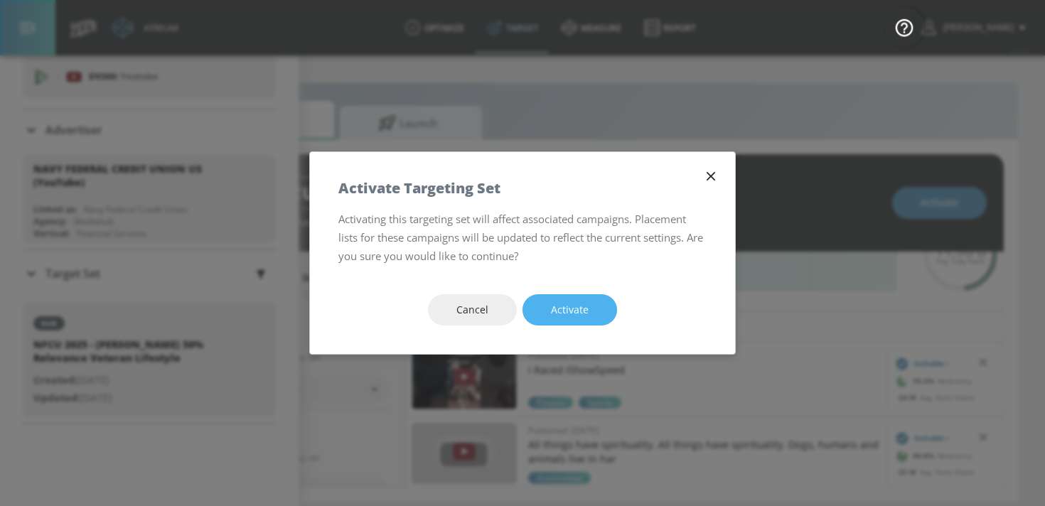
click at [558, 307] on span "Activate" at bounding box center [570, 310] width 38 height 18
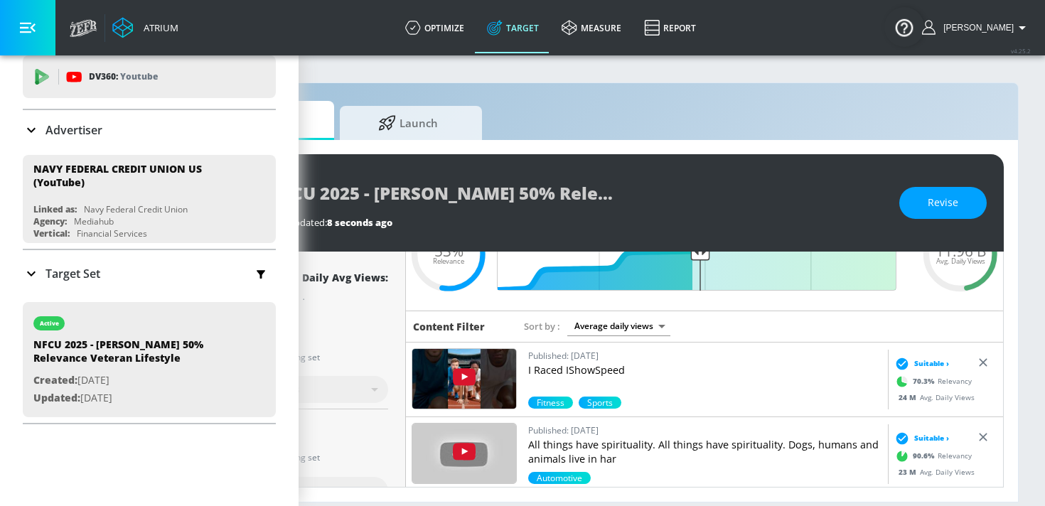
scroll to position [0, 0]
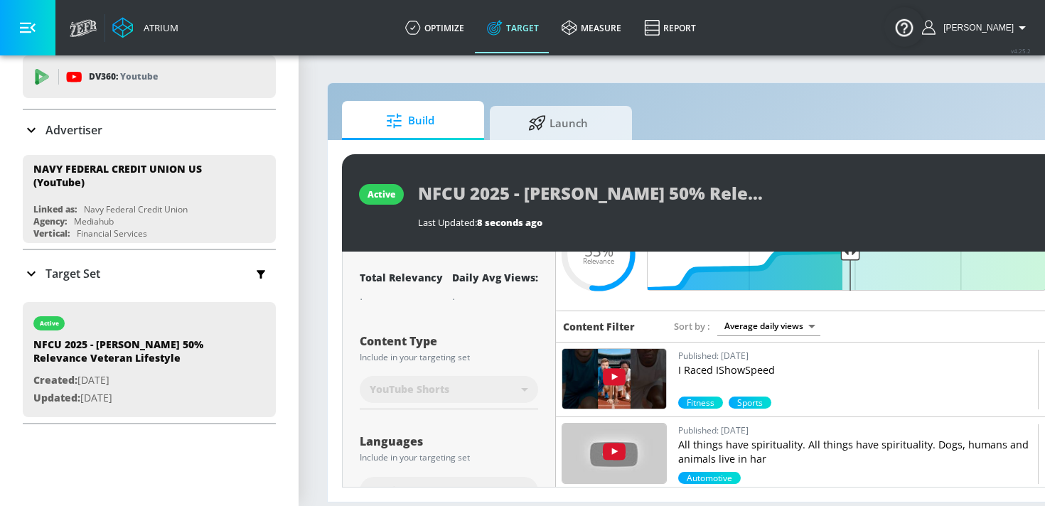
click at [35, 269] on icon at bounding box center [31, 273] width 17 height 17
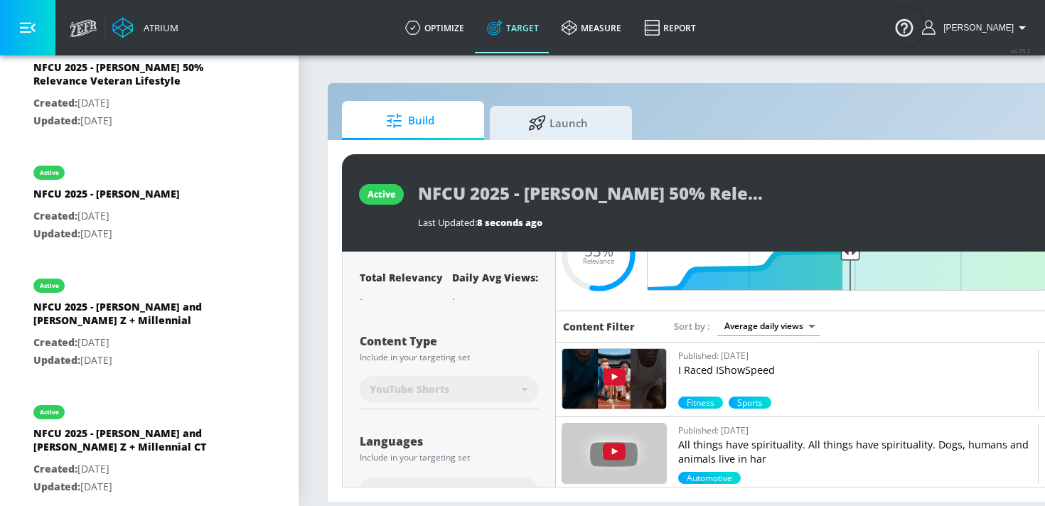
scroll to position [582, 0]
click at [151, 318] on div "NFCU 2025 - Zach and Jay - Gen Z + Millennial" at bounding box center [132, 316] width 199 height 34
type input "NFCU 2025 - Zach and Jay - Gen Z + Millennial"
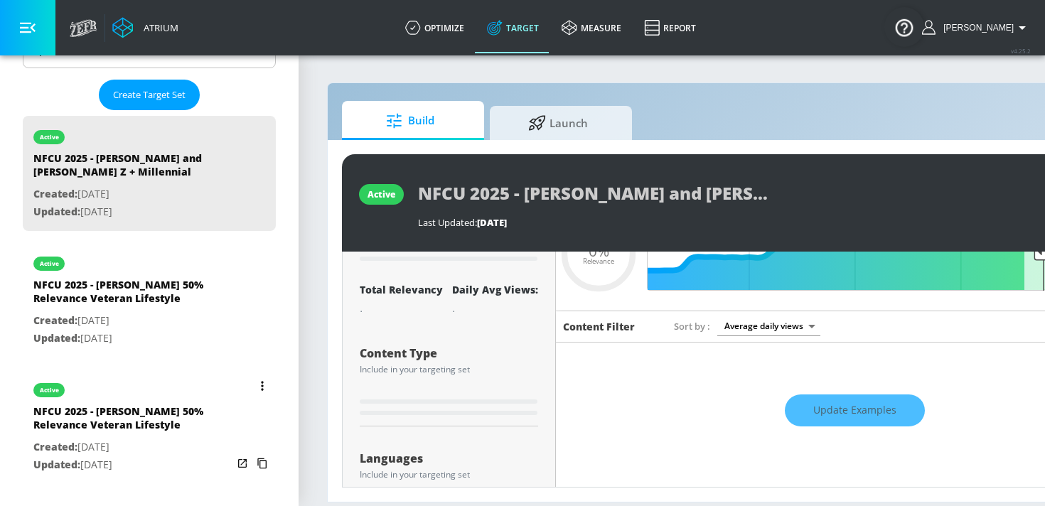
scroll to position [361, 0]
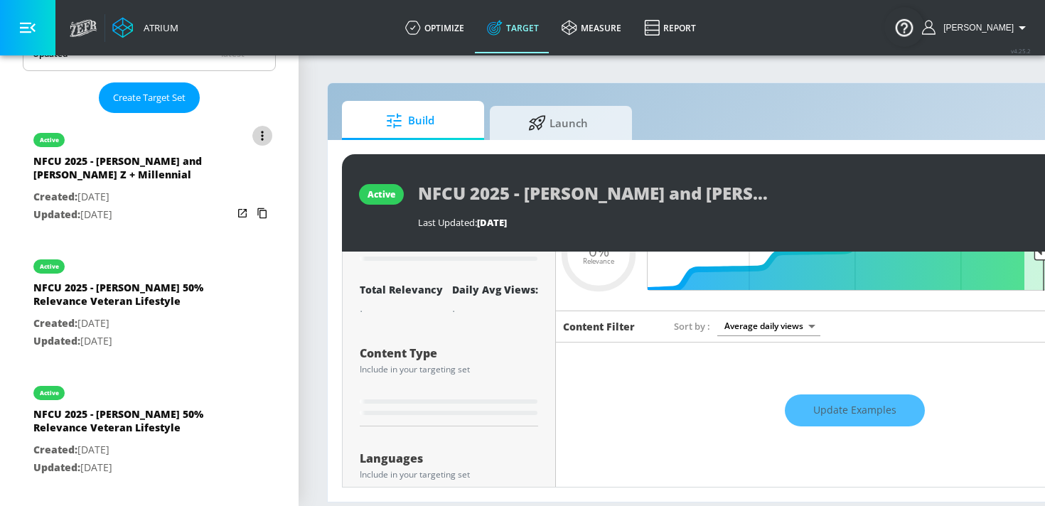
click at [259, 134] on button "list of Target Set" at bounding box center [262, 136] width 20 height 20
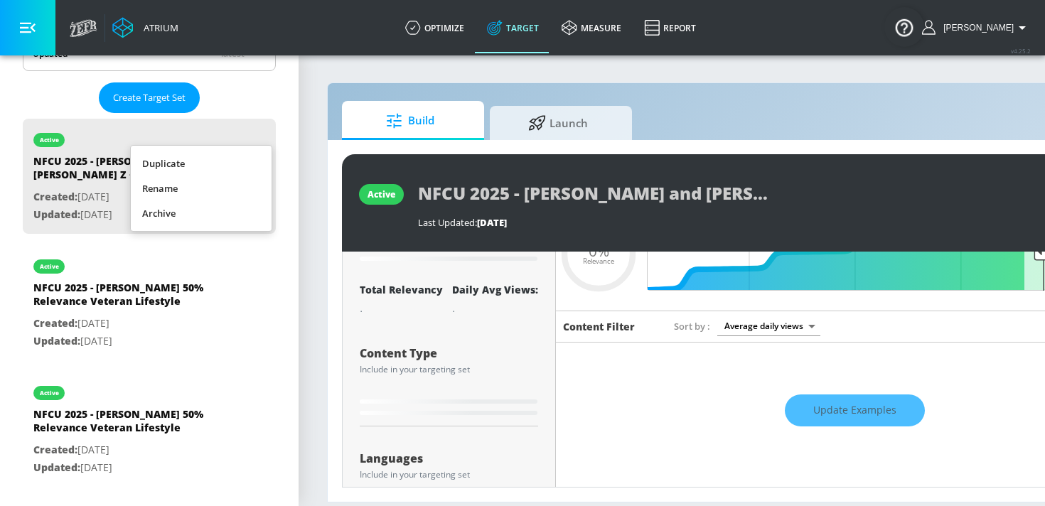
click at [221, 162] on li "Duplicate" at bounding box center [201, 163] width 141 height 25
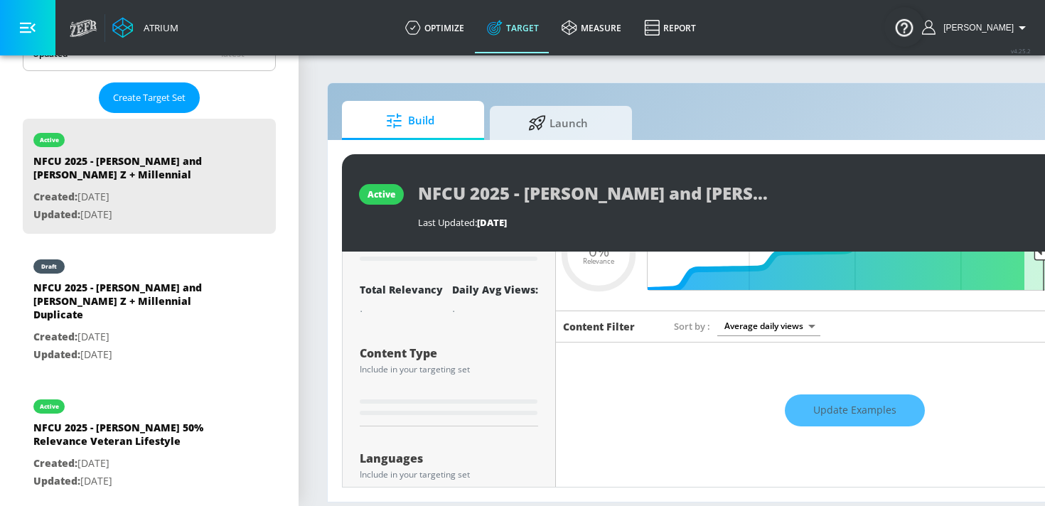
type input "0.71"
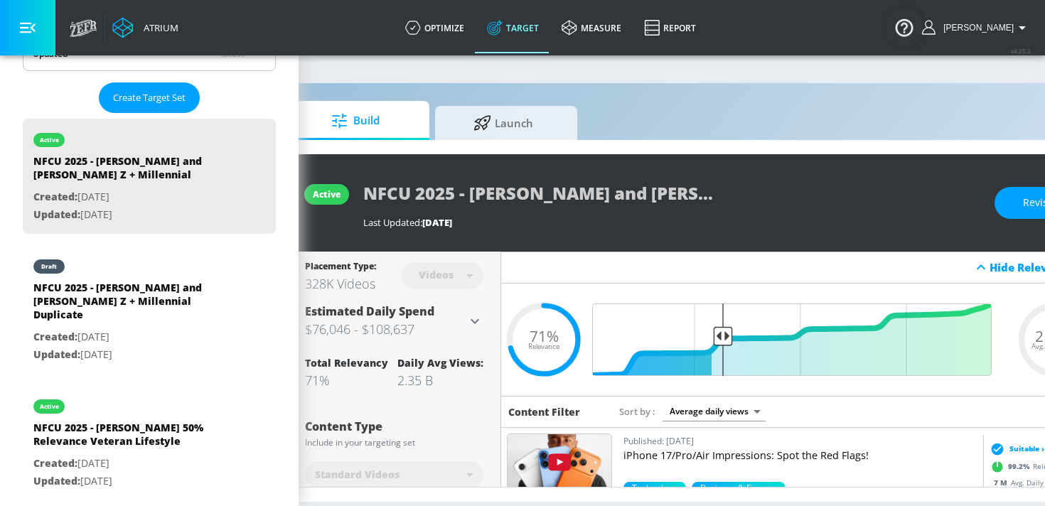
scroll to position [0, 152]
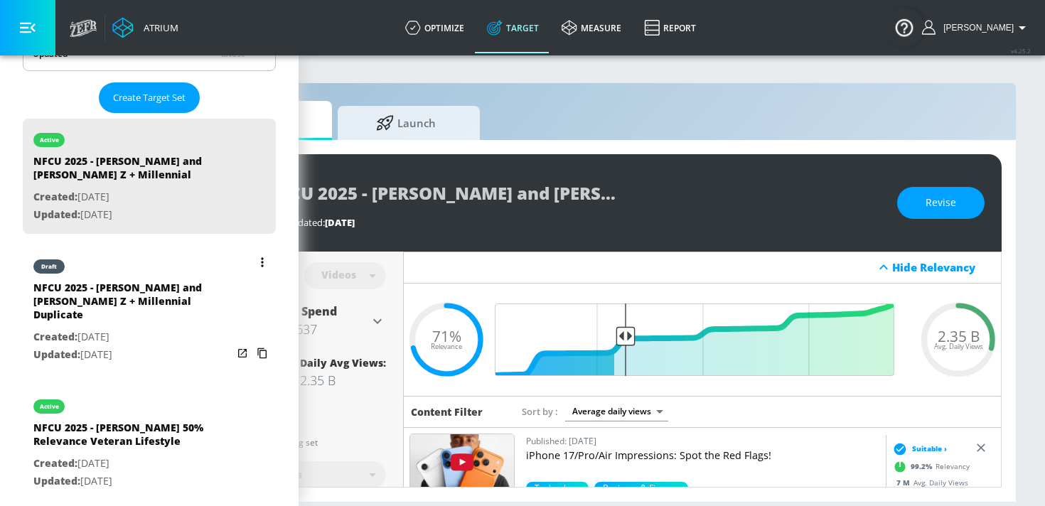
click at [151, 312] on div "NFCU 2025 - Zach and Jay - Gen Z + Millennial Duplicate" at bounding box center [132, 305] width 199 height 48
type input "NFCU 2025 - Zach and Jay - Gen Z + Millennial Duplicate"
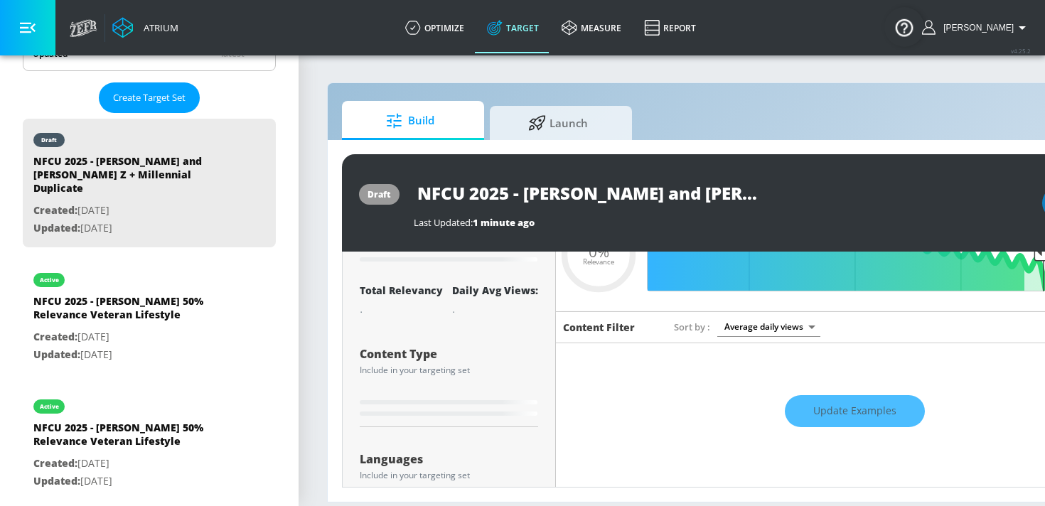
scroll to position [89, 0]
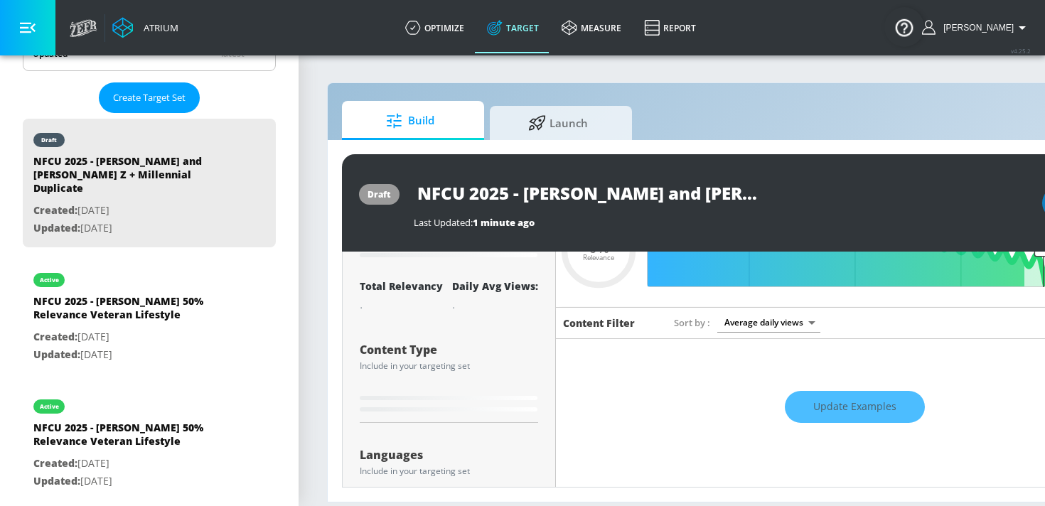
type input "0.71"
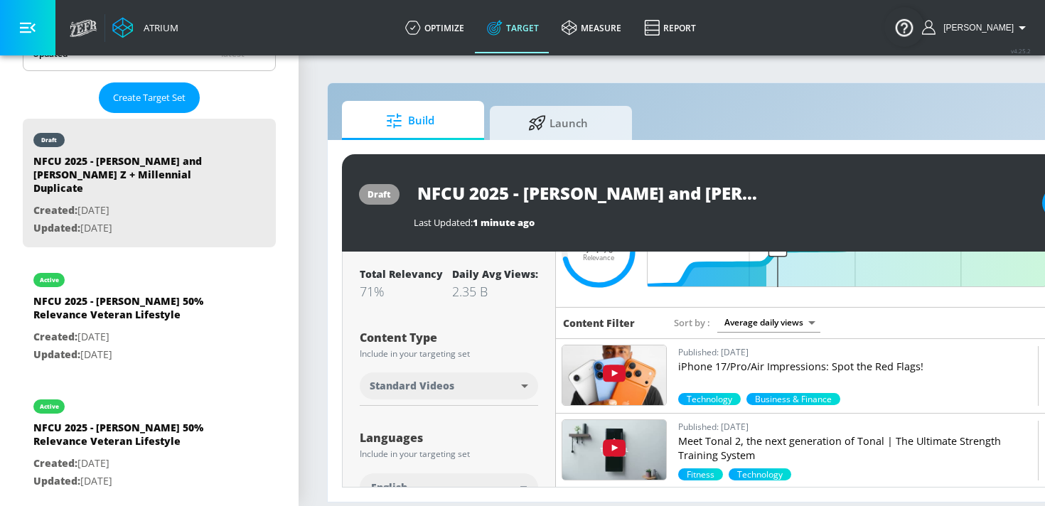
click at [467, 391] on body "Atrium optimize Target measure Report optimize Target measure Report v 4.25.2 K…" at bounding box center [522, 253] width 1045 height 506
click at [430, 443] on span "YouTube Shorts" at bounding box center [402, 440] width 63 height 15
type input "shorts"
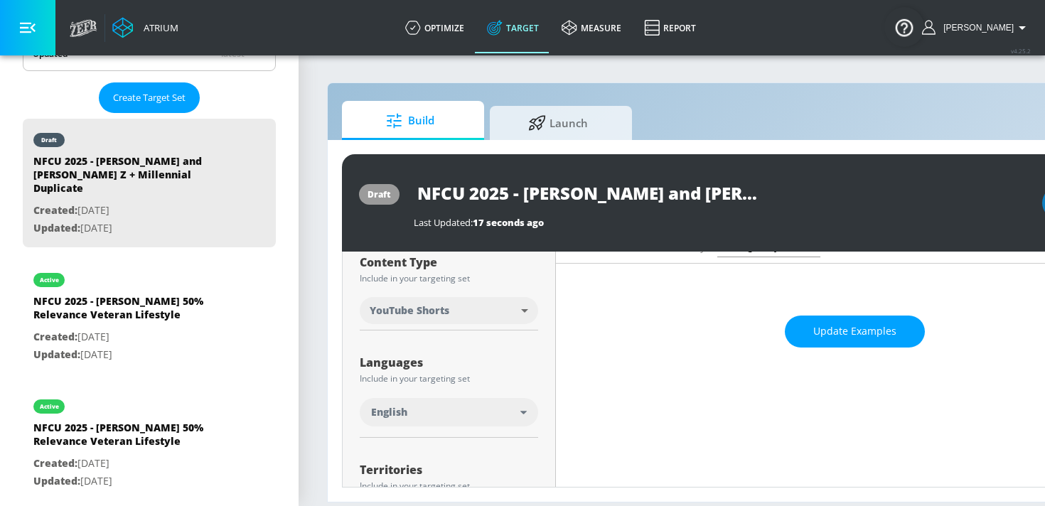
scroll to position [152, 0]
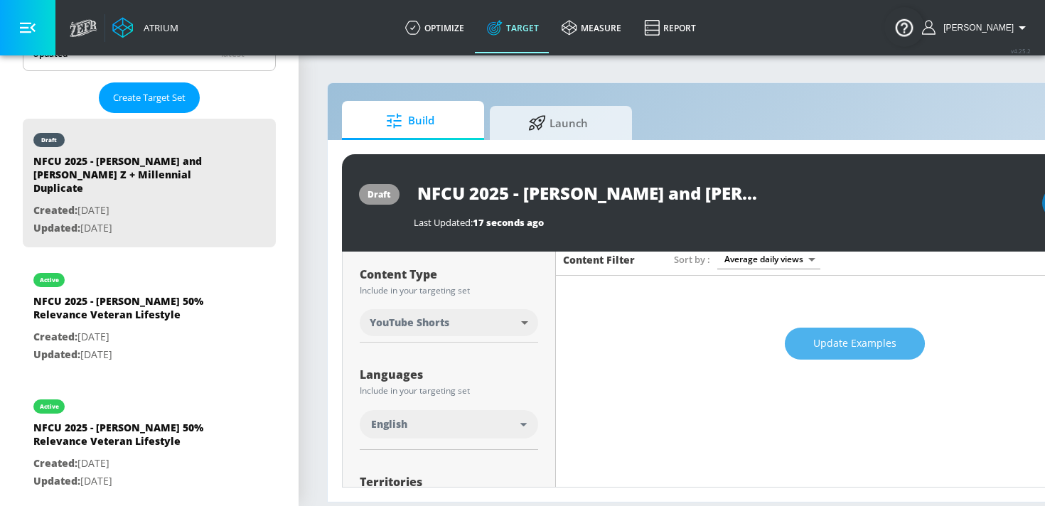
click at [809, 346] on button "Update Examples" at bounding box center [855, 344] width 140 height 32
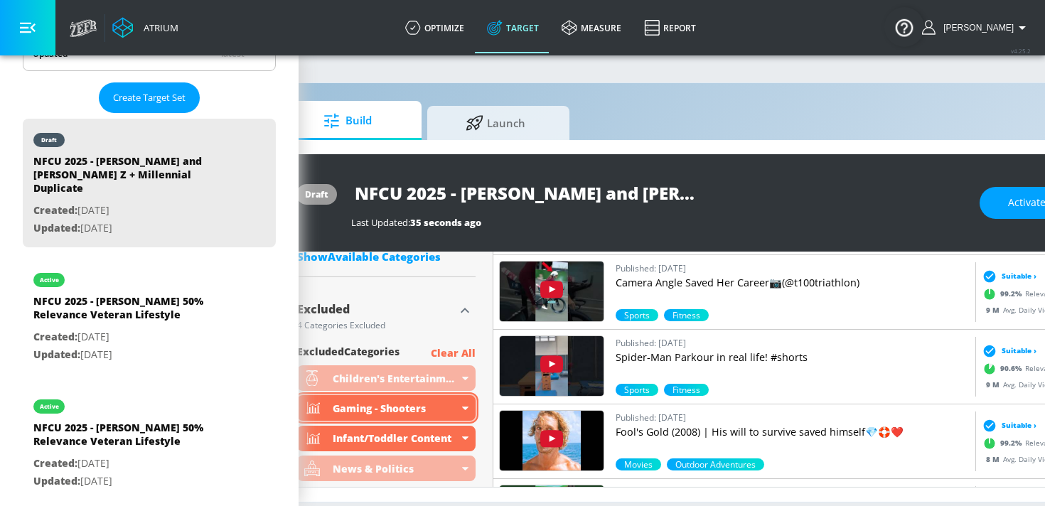
scroll to position [906, 0]
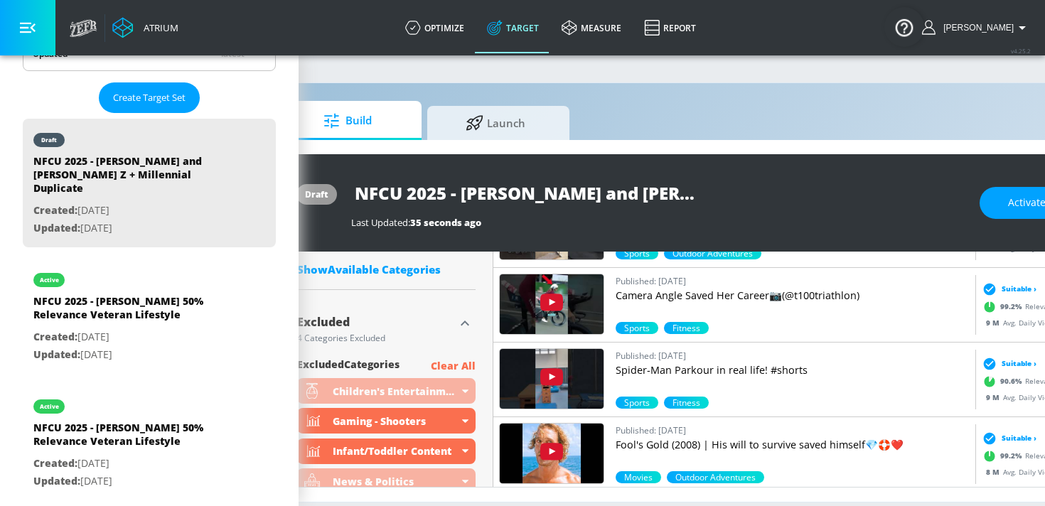
click at [464, 365] on p "Clear All" at bounding box center [453, 367] width 45 height 18
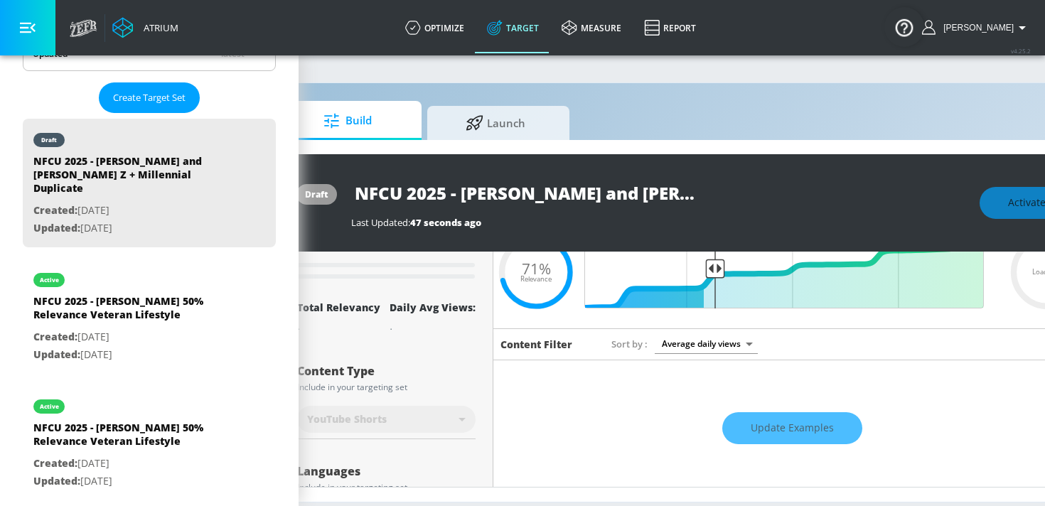
scroll to position [68, 0]
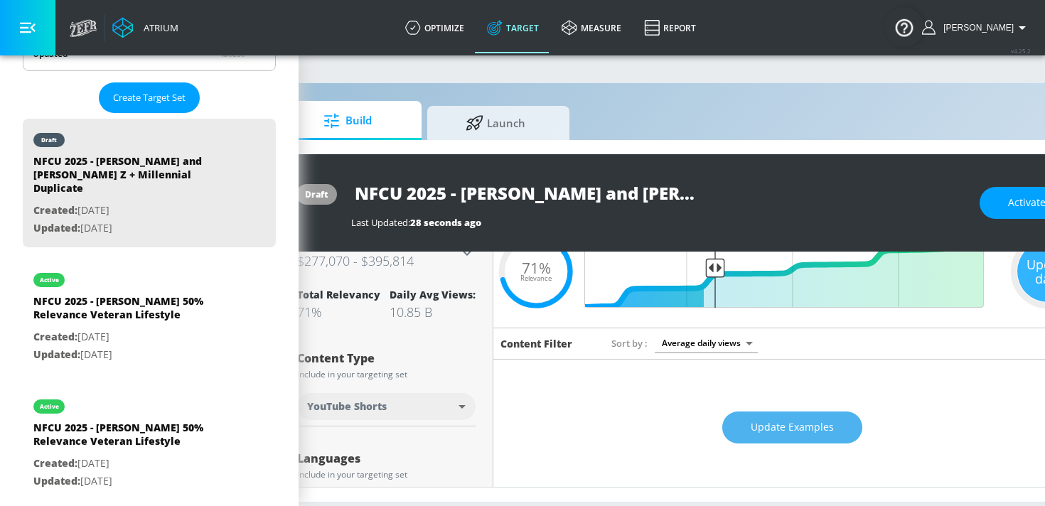
click at [791, 424] on span "Update Examples" at bounding box center [792, 428] width 83 height 18
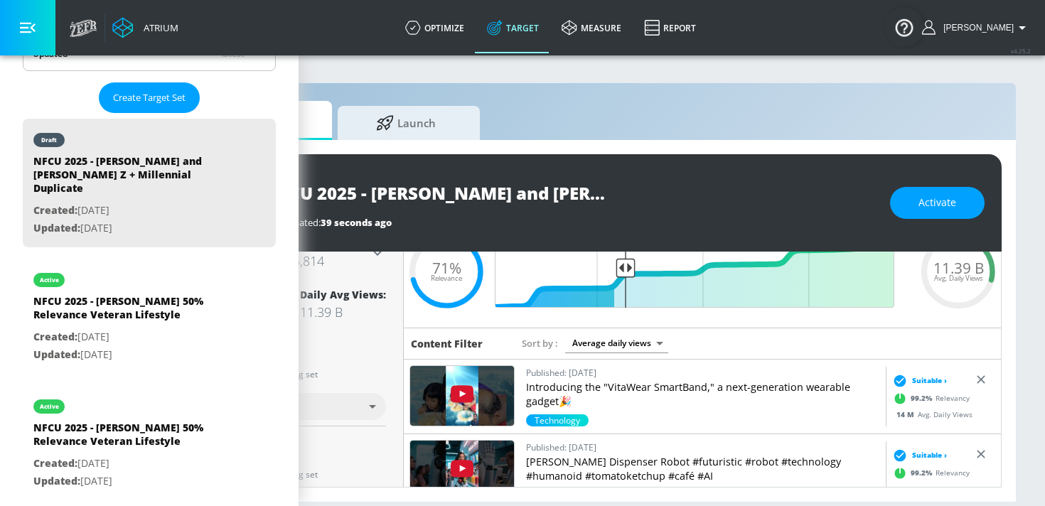
scroll to position [0, 0]
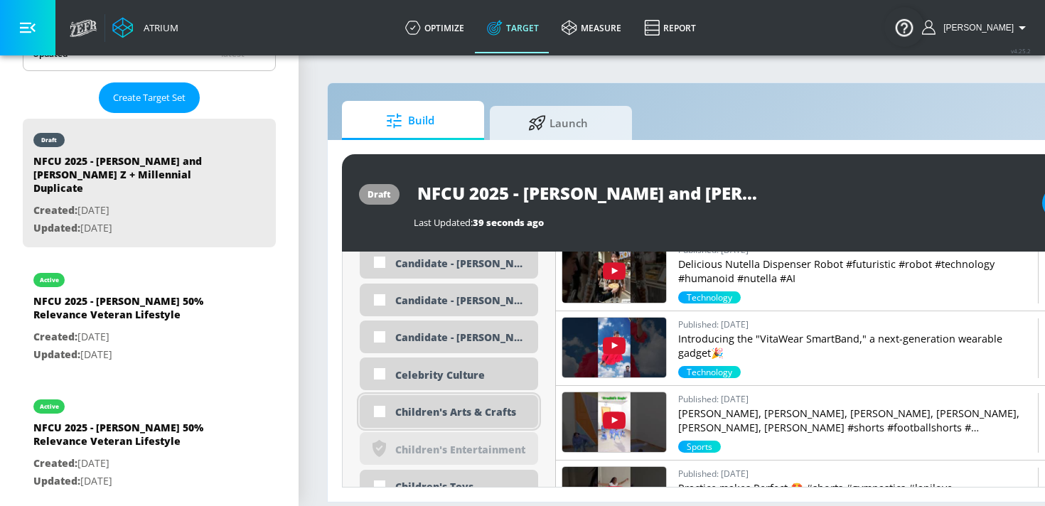
click at [473, 421] on div "Children's Arts & Crafts" at bounding box center [449, 411] width 178 height 33
checkbox input "true"
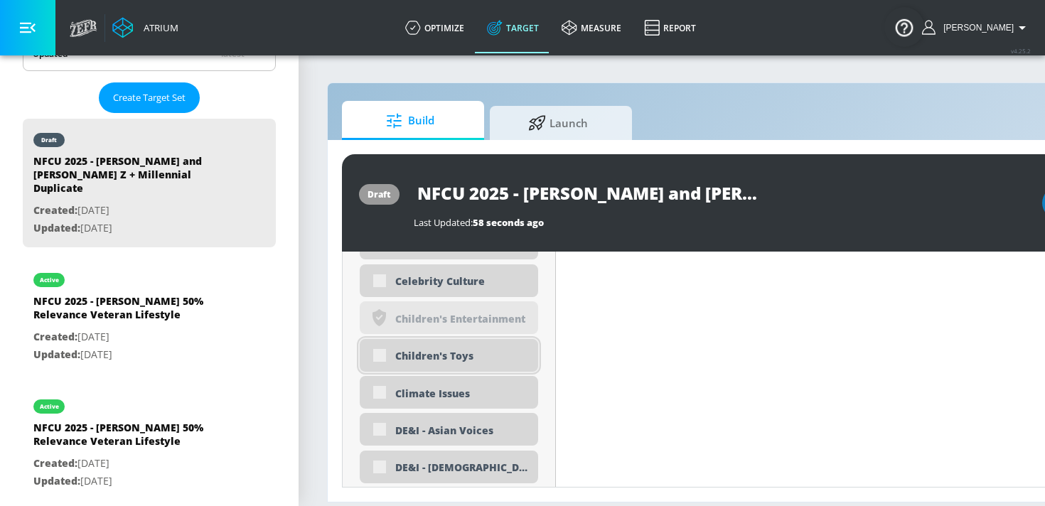
scroll to position [1587, 0]
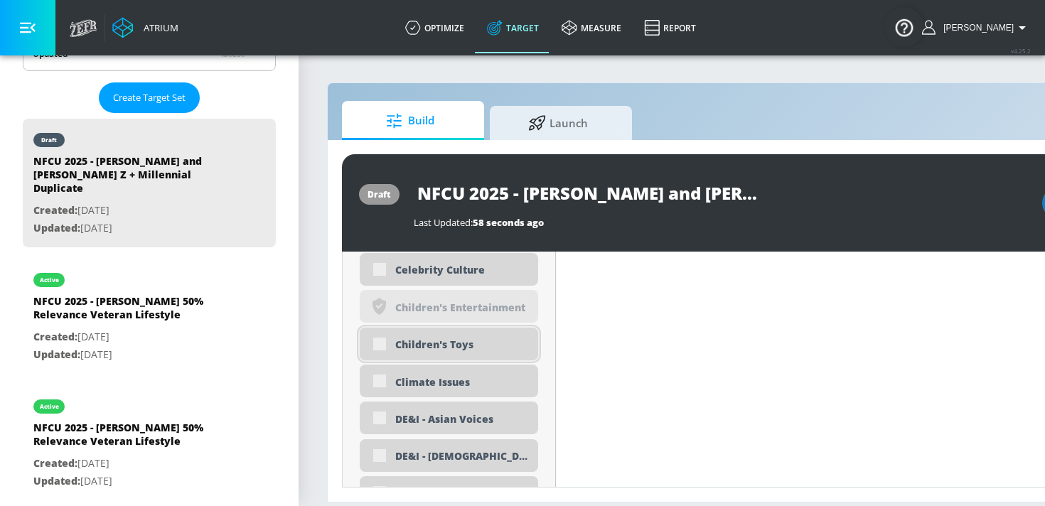
click at [465, 346] on div "Children's Toys" at bounding box center [461, 345] width 132 height 14
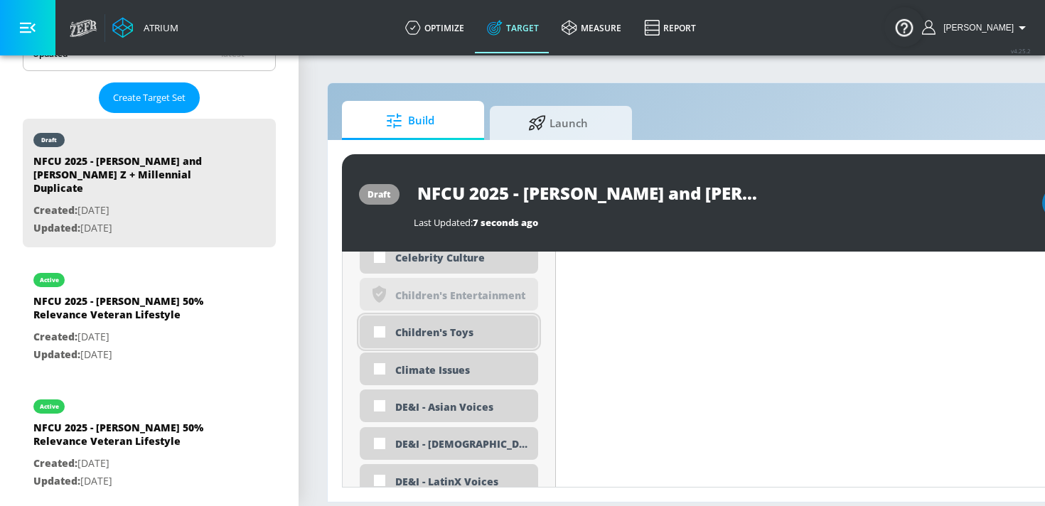
scroll to position [1576, 0]
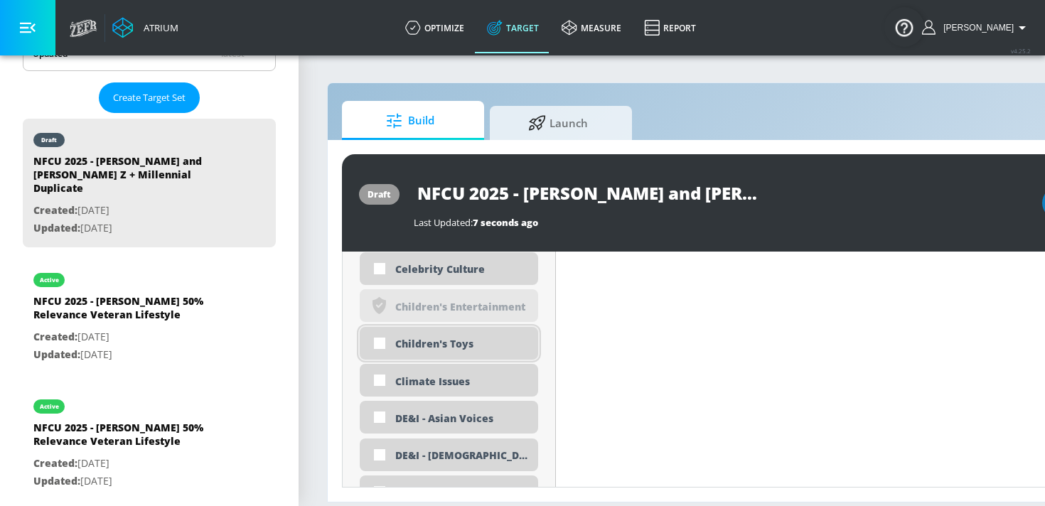
click at [465, 345] on div "Children's Toys" at bounding box center [461, 344] width 132 height 14
checkbox input "true"
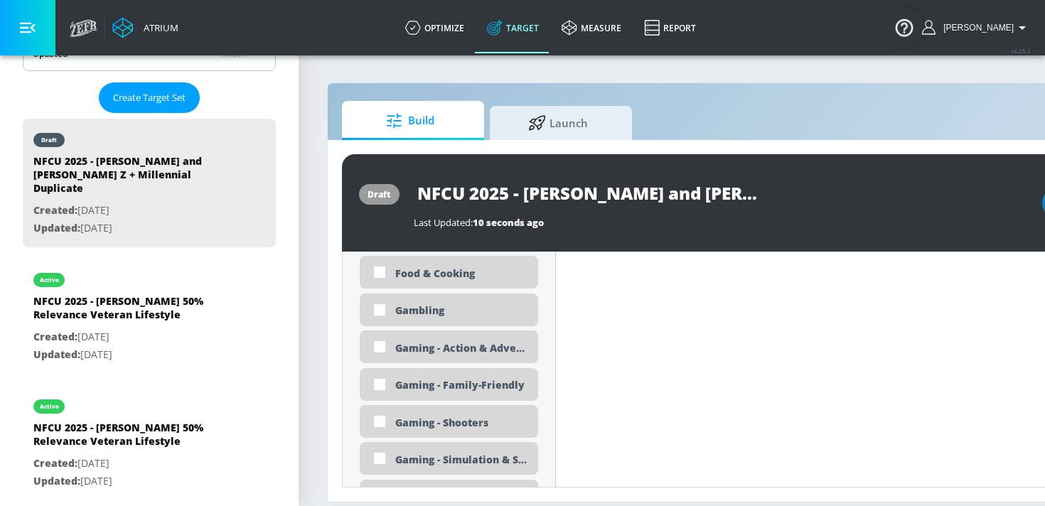
scroll to position [2216, 0]
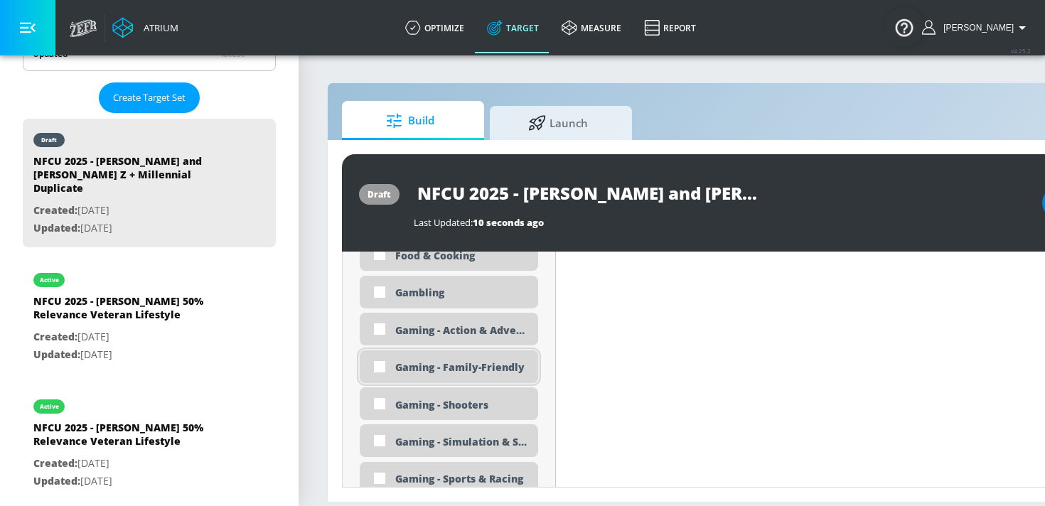
click at [449, 376] on div "Gaming - Family-Friendly" at bounding box center [449, 366] width 178 height 33
checkbox input "true"
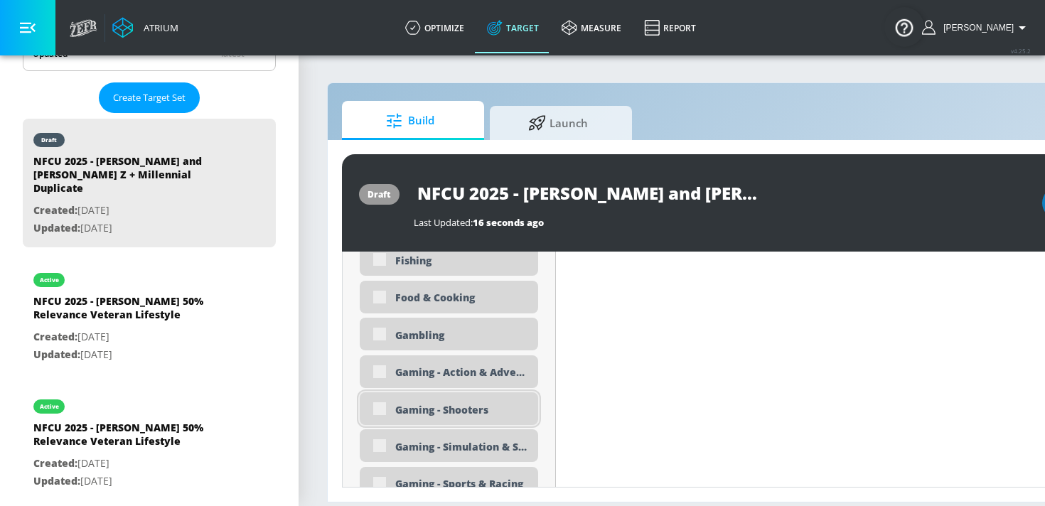
scroll to position [2227, 0]
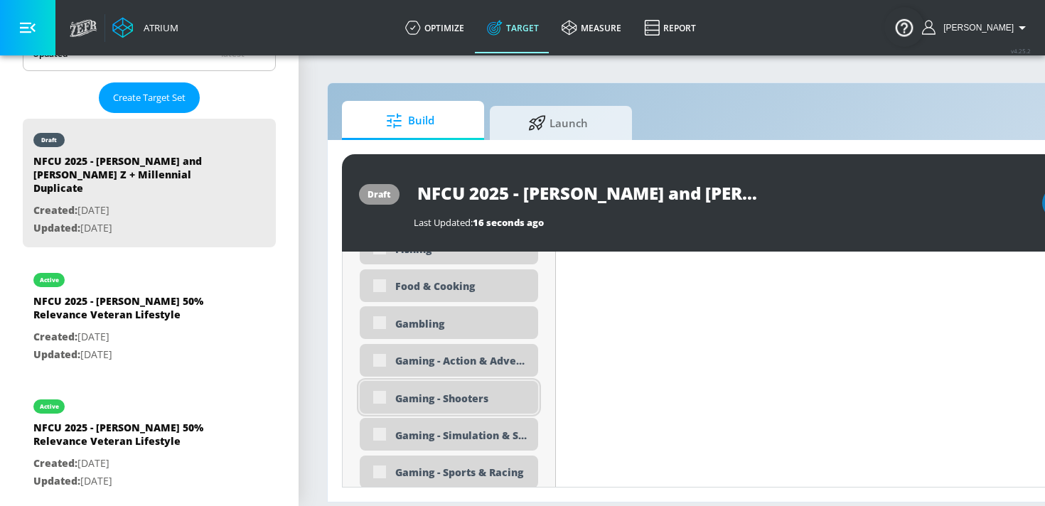
click at [438, 396] on div "Gaming - Shooters" at bounding box center [461, 399] width 132 height 14
click at [429, 400] on div "Gaming - Shooters" at bounding box center [461, 399] width 132 height 14
click at [422, 403] on div "Gaming - Shooters" at bounding box center [461, 399] width 132 height 14
click at [402, 398] on div "Gaming - Shooters" at bounding box center [461, 399] width 132 height 14
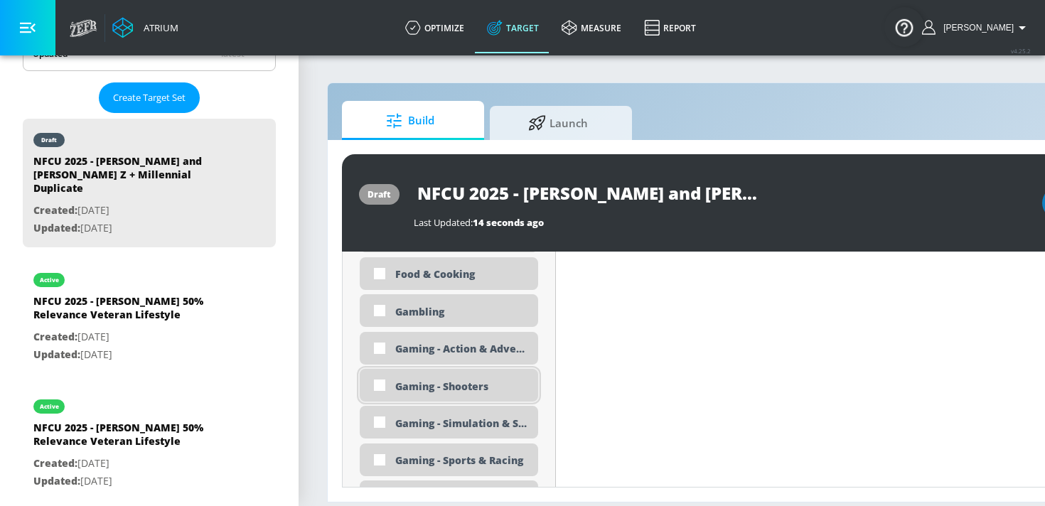
scroll to position [2216, 0]
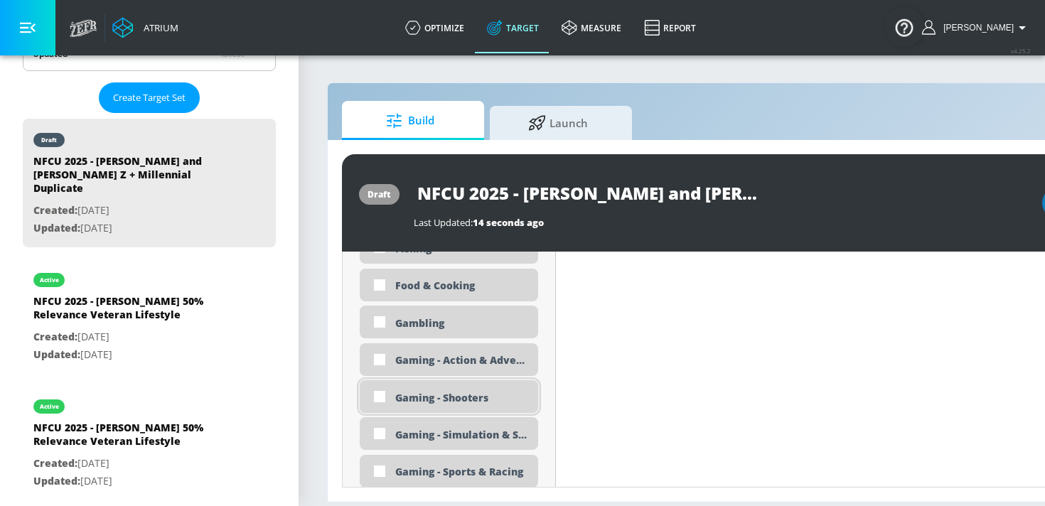
click at [412, 402] on div "Gaming - Shooters" at bounding box center [461, 398] width 132 height 14
checkbox input "true"
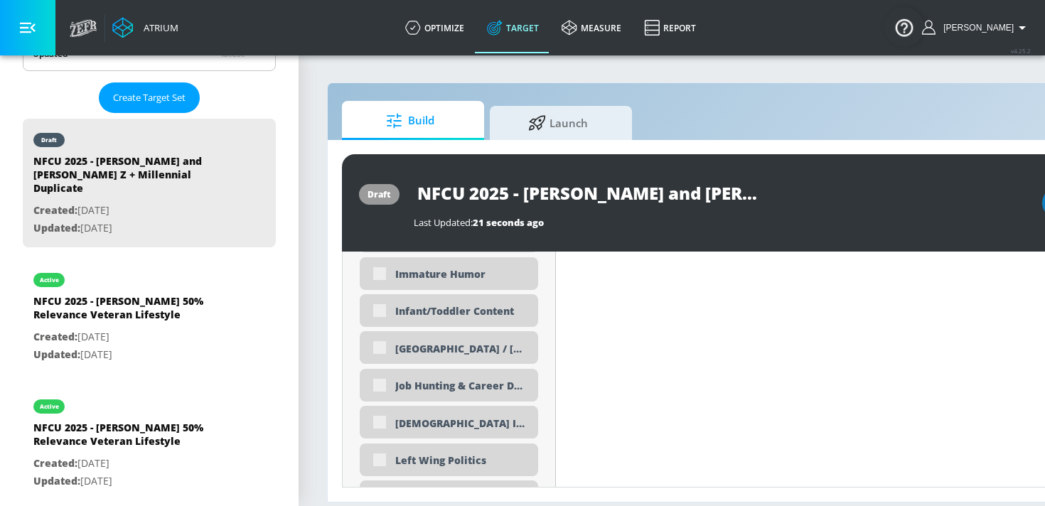
scroll to position [2680, 0]
click at [390, 311] on div "Infant/Toddler Content" at bounding box center [449, 310] width 178 height 33
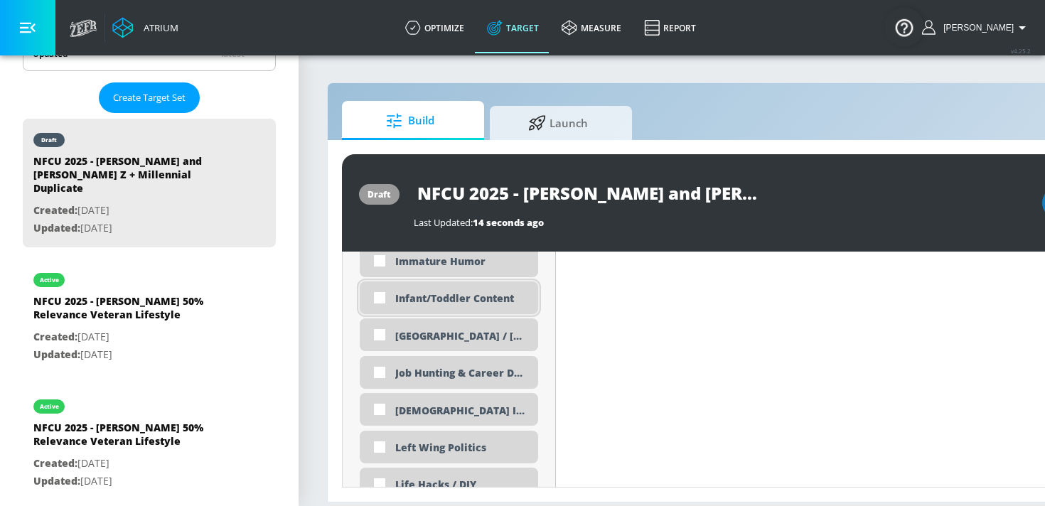
scroll to position [2669, 0]
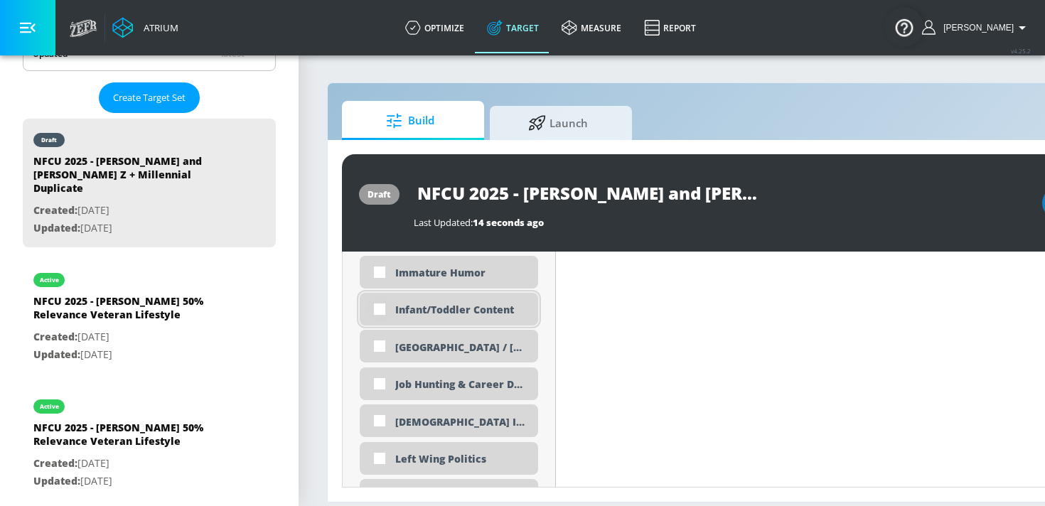
click at [386, 313] on input "checkbox" at bounding box center [380, 309] width 26 height 26
checkbox input "true"
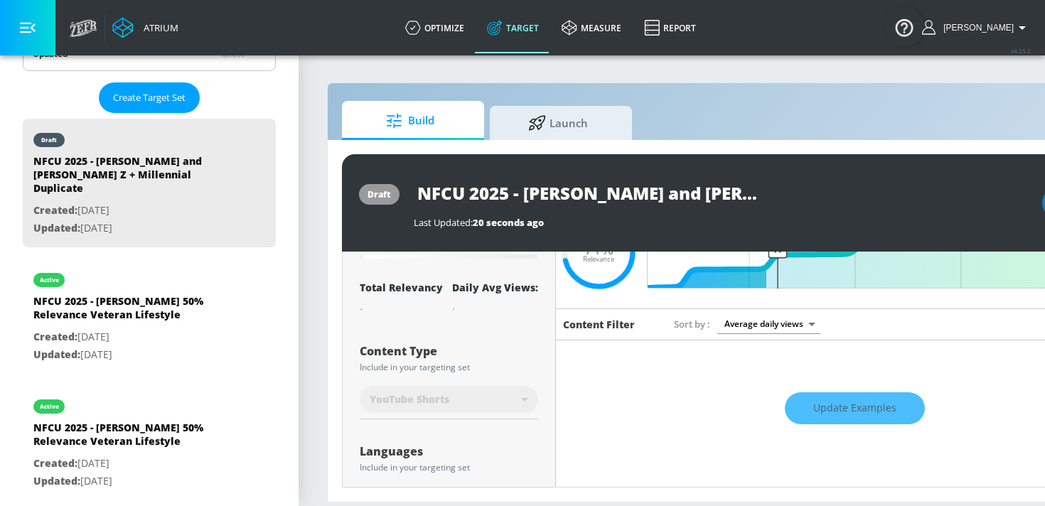
scroll to position [0, 128]
drag, startPoint x: 419, startPoint y: 197, endPoint x: 813, endPoint y: 211, distance: 393.4
click at [813, 211] on div "NFCU 2025 - Zach and Jay - Gen Z + Millennial Duplicate Last Updated: 20 second…" at bounding box center [721, 203] width 614 height 52
click at [709, 195] on input "NFCU 2025 - Zach and Jay - Gen Z + Millennial Duplicate" at bounding box center [591, 193] width 355 height 32
drag, startPoint x: 682, startPoint y: 194, endPoint x: 788, endPoint y: 199, distance: 105.3
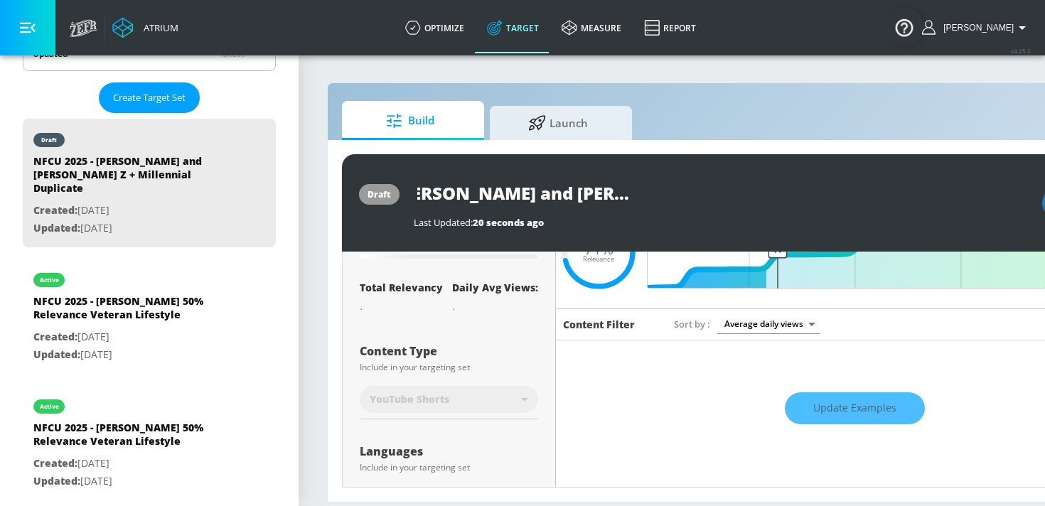
click at [788, 199] on div "NFCU 2025 - Zach and Jay - Gen Z + Millennial Duplicate" at bounding box center [721, 193] width 614 height 32
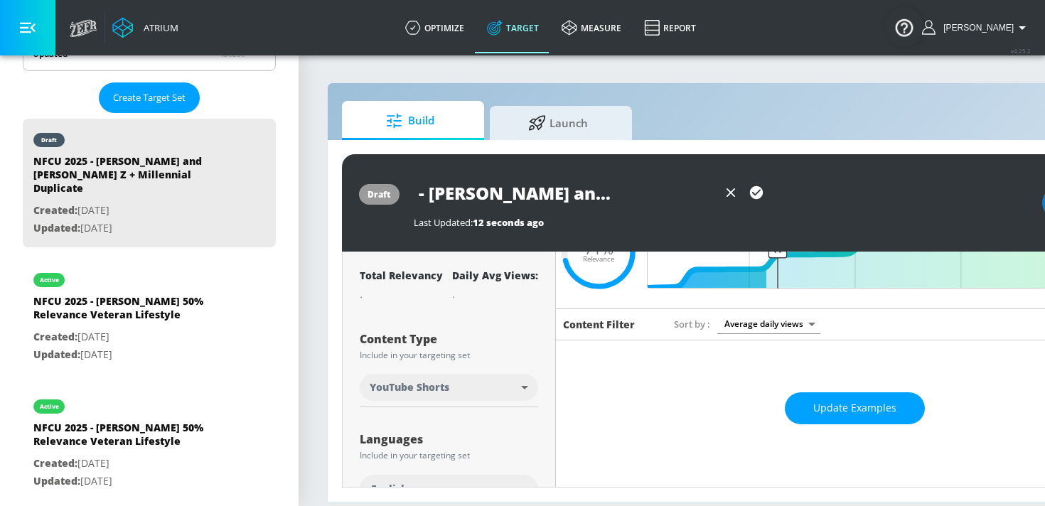
scroll to position [0, 0]
drag, startPoint x: 712, startPoint y: 190, endPoint x: 376, endPoint y: 172, distance: 336.0
click at [376, 172] on div "draft NFCU 2025 - Zach and Jay - Gen Z + Millennial Last Updated: 12 seconds ag…" at bounding box center [748, 202] width 812 height 97
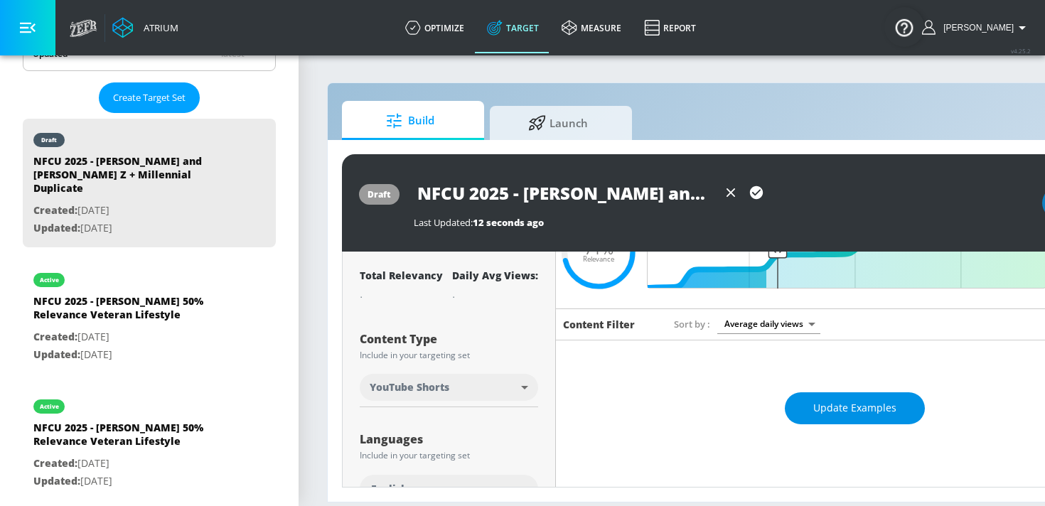
click at [837, 404] on span "Update Examples" at bounding box center [854, 409] width 83 height 18
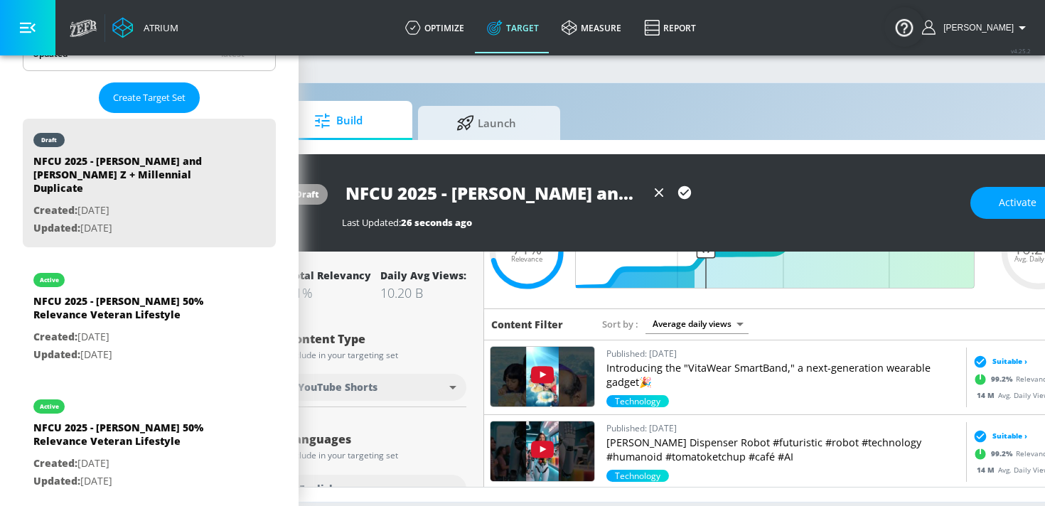
scroll to position [0, 85]
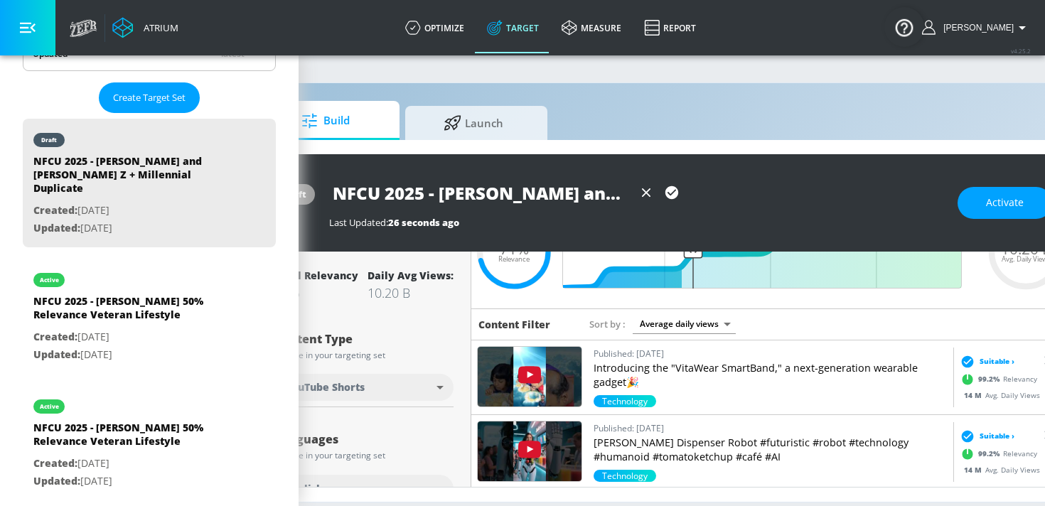
click at [671, 188] on icon "button" at bounding box center [671, 192] width 13 height 13
type input "NFCU 2025 - Zach and Jay - Gen Z + Millennial"
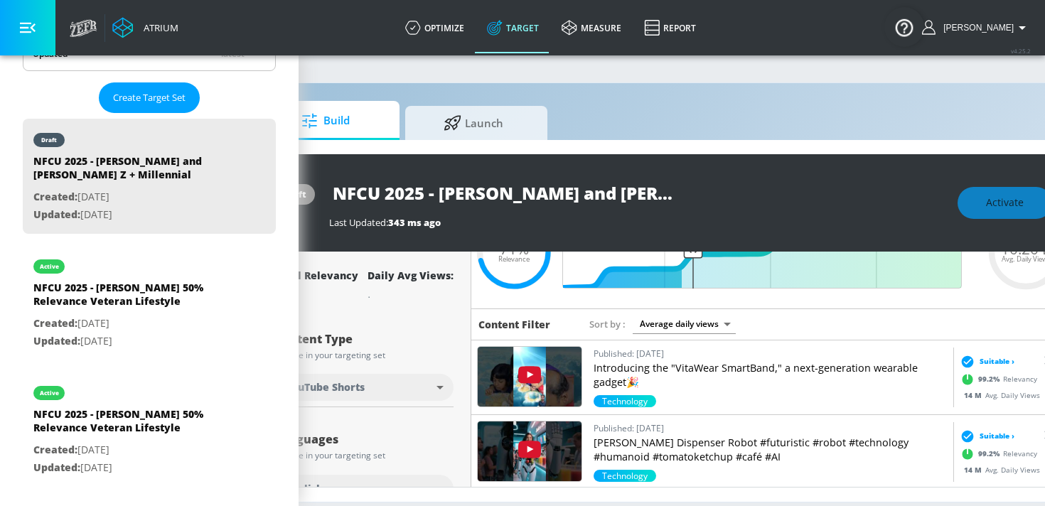
scroll to position [83, 0]
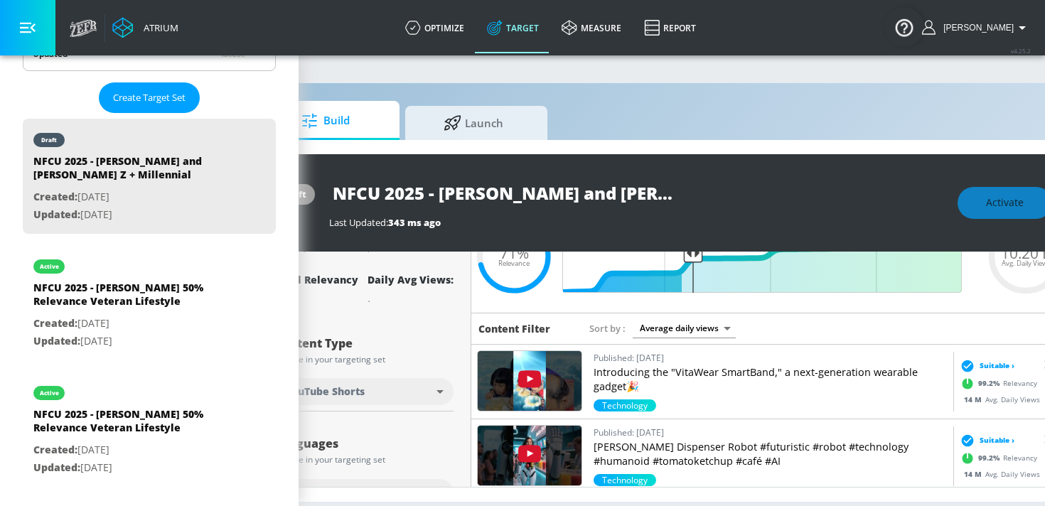
click at [758, 175] on div "draft NFCU 2025 - Zach and Jay - Gen Z + Millennial Last Updated: 343 ms ago Ac…" at bounding box center [663, 202] width 812 height 97
click at [985, 203] on div "Activate" at bounding box center [1005, 203] width 95 height 32
click at [992, 198] on span "Activate" at bounding box center [1005, 203] width 38 height 18
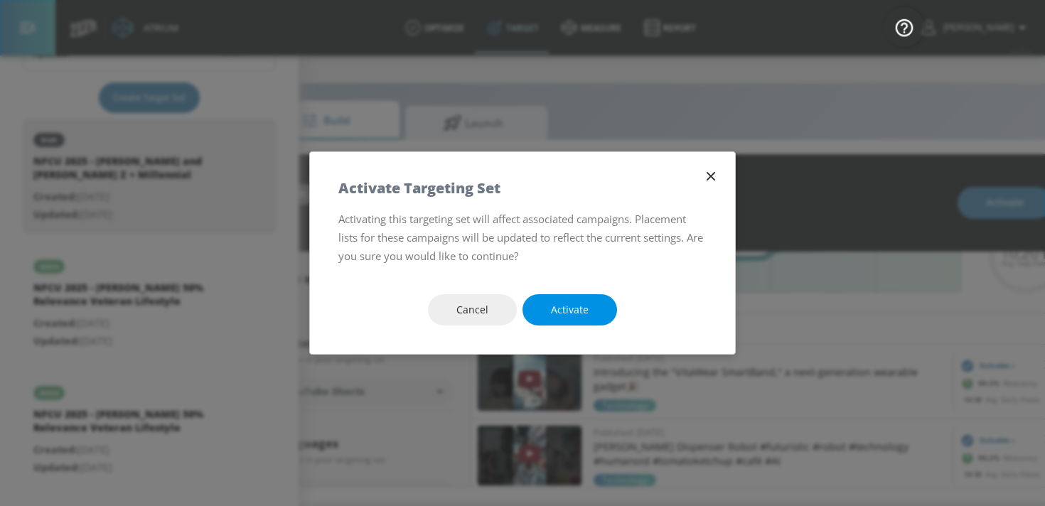
click at [584, 300] on button "Activate" at bounding box center [570, 310] width 95 height 32
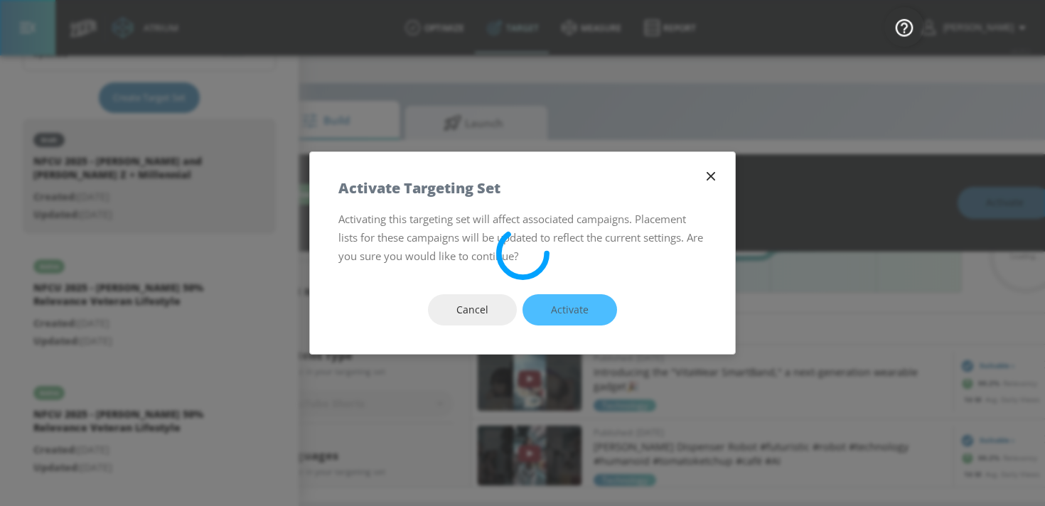
scroll to position [67, 0]
